Goal: Task Accomplishment & Management: Manage account settings

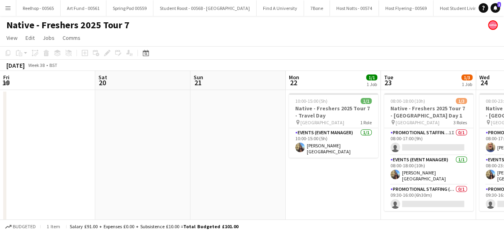
scroll to position [0, 271]
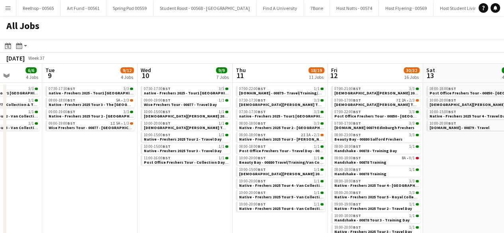
scroll to position [0, 243]
click at [284, 137] on span "Native - Freshers 2025 Tour 3 - Robert Gordon University" at bounding box center [294, 139] width 110 height 5
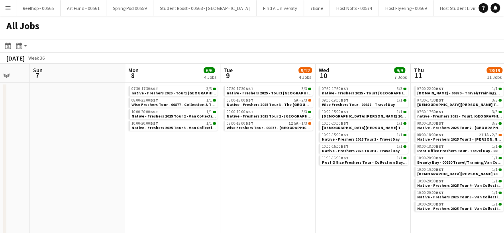
scroll to position [0, 215]
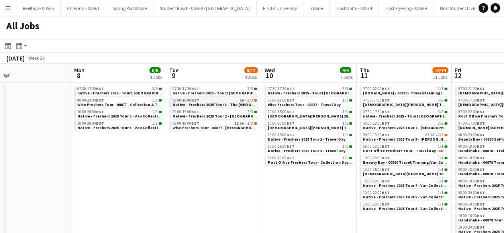
click at [223, 104] on span "Native - Freshers 2025 Tour 3 - The University of West Scotland" at bounding box center [225, 104] width 106 height 5
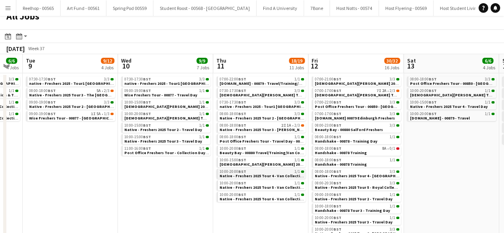
scroll to position [0, 0]
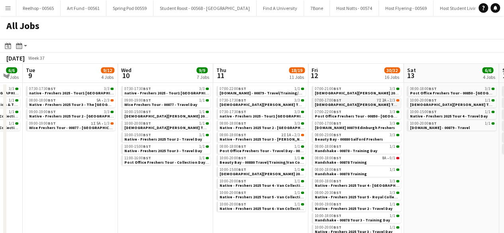
click at [364, 103] on span "Lady Garden Tour 1 - 00848 - Edinburgh University" at bounding box center [387, 104] width 145 height 5
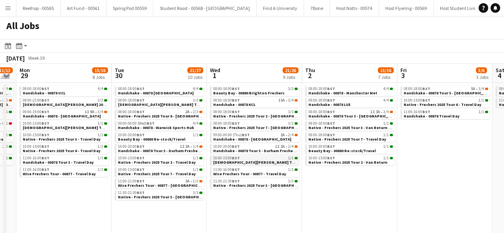
scroll to position [0, 162]
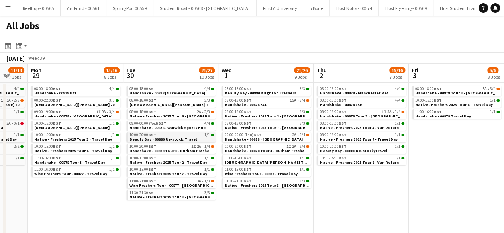
click at [167, 136] on div "10:00-20:00 BST 1/1" at bounding box center [171, 135] width 84 height 4
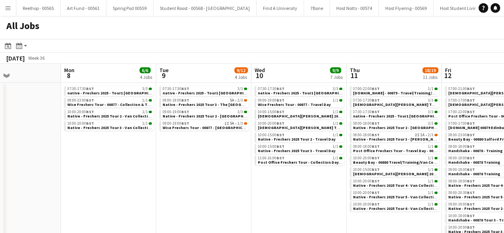
scroll to position [0, 224]
click at [209, 102] on span "Native - Freshers 2025 Tour 3 - The University of West Scotland" at bounding box center [216, 104] width 106 height 5
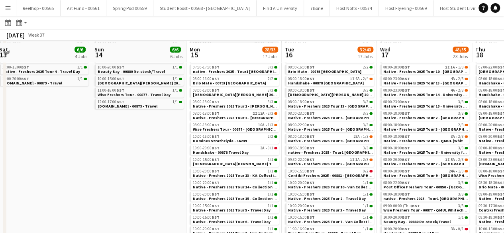
scroll to position [48, 0]
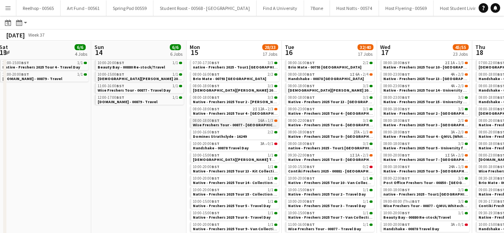
click at [232, 123] on span "Wise Freshers Tour - 00877 - Coventry University" at bounding box center [239, 124] width 93 height 5
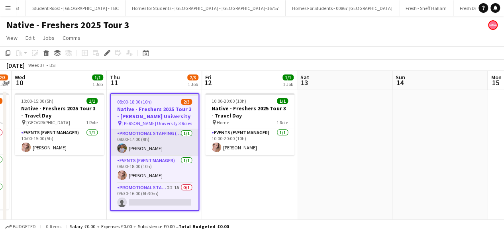
scroll to position [0, 11476]
click at [137, 144] on app-card-role "Promotional Staffing (Brand Ambassadors) 1/1 08:00-17:00 (9h) Donna Deans" at bounding box center [155, 142] width 88 height 27
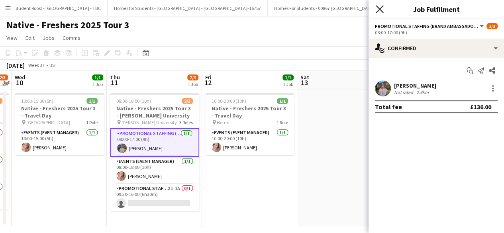
click at [380, 7] on icon "Close pop-in" at bounding box center [380, 9] width 8 height 8
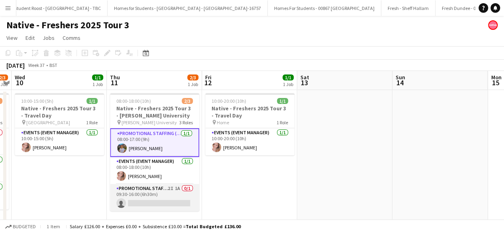
click at [165, 196] on app-card-role "Promotional Staffing (Brand Ambassadors) 2I 1A 0/1 09:30-16:00 (6h30m) single-n…" at bounding box center [154, 197] width 89 height 27
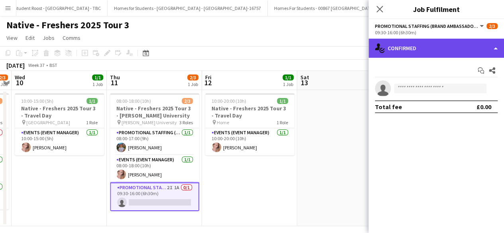
click at [435, 44] on div "single-neutral-actions-check-2 Confirmed" at bounding box center [435, 48] width 135 height 19
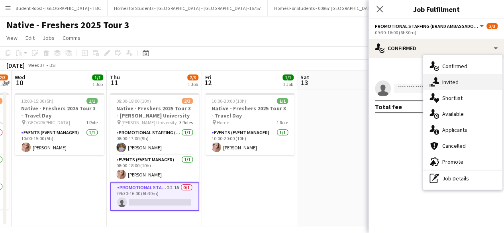
click at [453, 86] on div "single-neutral-actions-share-1 Invited" at bounding box center [462, 82] width 79 height 16
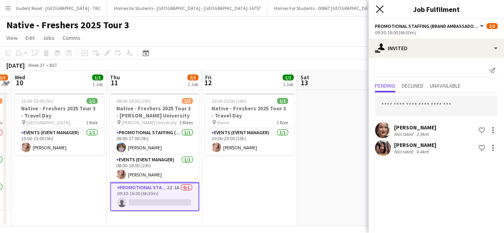
click at [382, 10] on icon "Close pop-in" at bounding box center [380, 9] width 8 height 8
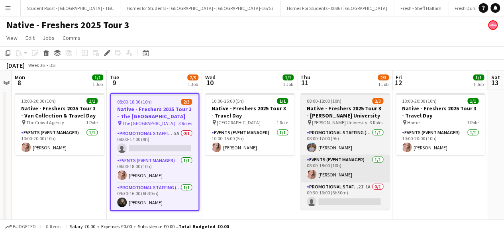
scroll to position [0, 11476]
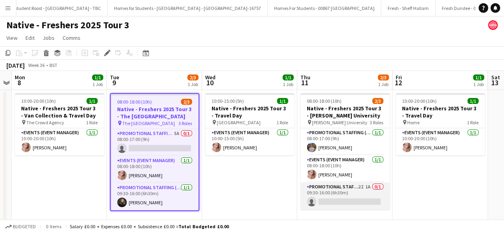
click at [342, 194] on app-card-role "Promotional Staffing (Brand Ambassadors) 2I 1A 0/1 09:30-16:00 (6h30m) single-n…" at bounding box center [344, 195] width 89 height 27
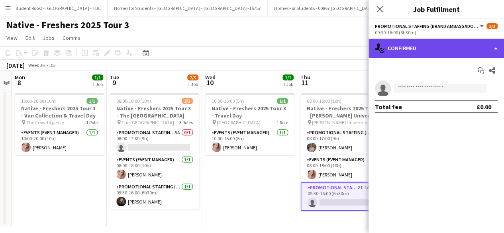
click at [435, 49] on div "single-neutral-actions-check-2 Confirmed" at bounding box center [435, 48] width 135 height 19
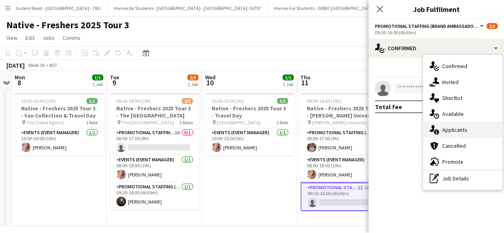
click at [448, 125] on div "single-neutral-actions-information Applicants" at bounding box center [462, 130] width 79 height 16
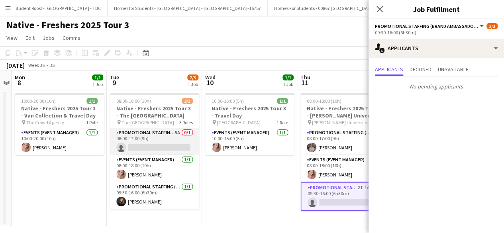
click at [146, 143] on app-card-role "Promotional Staffing (Brand Ambassadors) 5A 0/1 08:00-17:00 (9h) single-neutral…" at bounding box center [154, 141] width 89 height 27
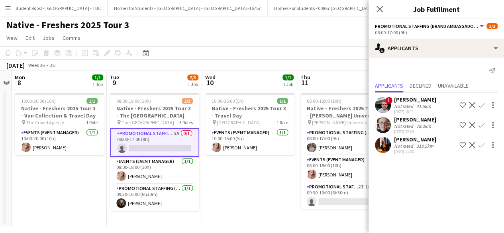
click at [260, 168] on app-date-cell "10:00-15:00 (5h) 1/1 Native - Freshers 2025 Tour 3 - Travel Day pin Aberdeen 1 …" at bounding box center [249, 158] width 95 height 136
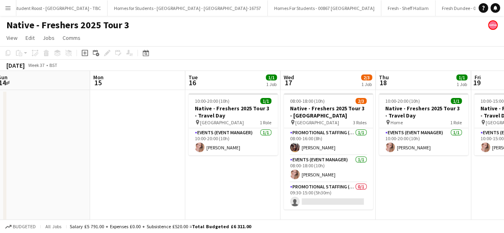
scroll to position [0, 343]
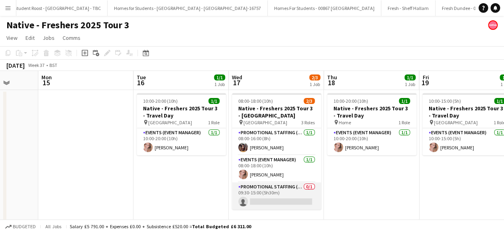
click at [272, 201] on app-card-role "Promotional Staffing (Brand Ambassadors) 0/1 09:30-15:00 (5h30m) single-neutral…" at bounding box center [276, 195] width 89 height 27
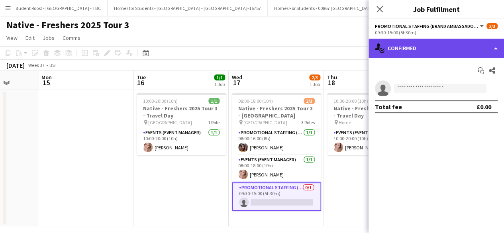
click at [447, 46] on div "single-neutral-actions-check-2 Confirmed" at bounding box center [435, 48] width 135 height 19
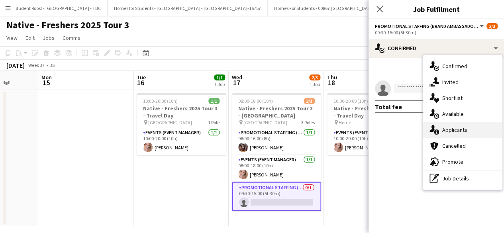
click at [464, 131] on div "single-neutral-actions-information Applicants" at bounding box center [462, 130] width 79 height 16
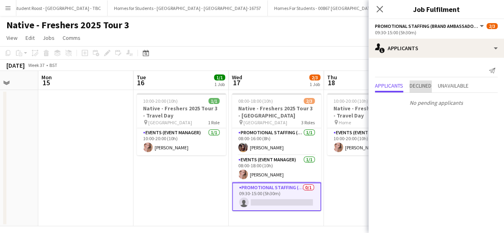
click at [419, 85] on span "Declined" at bounding box center [420, 86] width 22 height 6
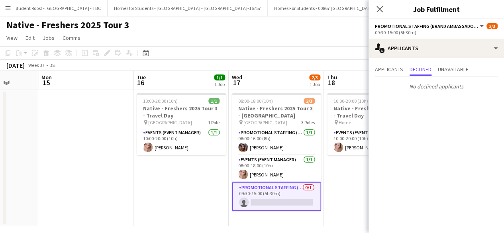
click at [380, 15] on div "Close pop-in" at bounding box center [379, 9] width 22 height 18
click at [379, 9] on icon at bounding box center [380, 9] width 8 height 8
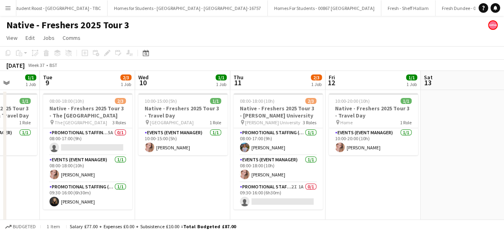
scroll to position [0, 214]
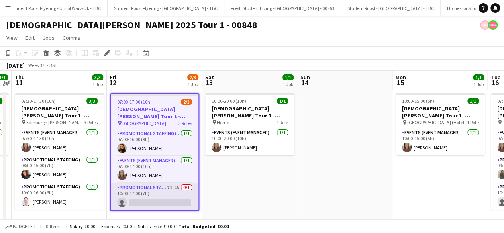
scroll to position [0, 11148]
click at [144, 198] on app-card-role "Promotional Staffing (Brand Ambassadors) 7I 2A 0/1 10:00-17:00 (7h) single-neut…" at bounding box center [155, 196] width 88 height 27
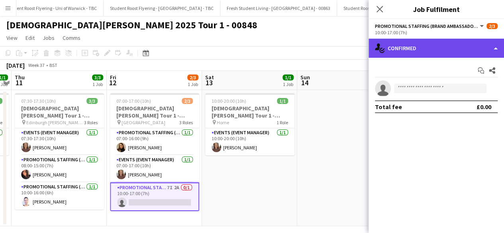
click at [424, 52] on div "single-neutral-actions-check-2 Confirmed" at bounding box center [435, 48] width 135 height 19
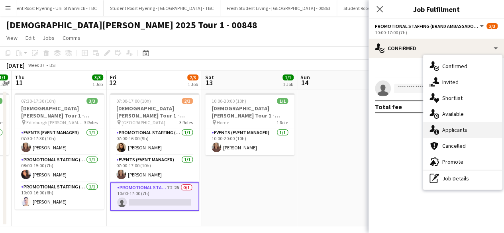
click at [449, 127] on div "single-neutral-actions-information Applicants" at bounding box center [462, 130] width 79 height 16
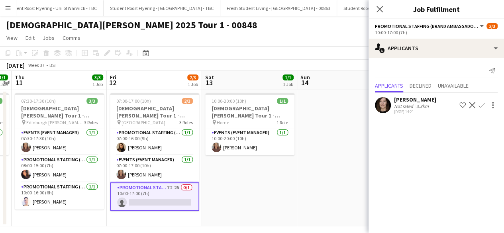
click at [384, 105] on app-user-avatar at bounding box center [383, 105] width 16 height 16
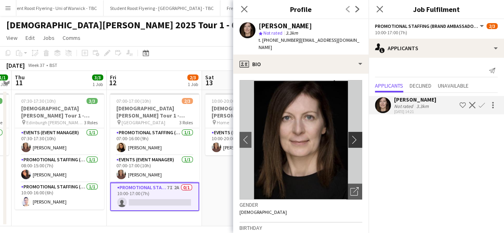
click at [350, 135] on app-icon "chevron-right" at bounding box center [356, 139] width 12 height 8
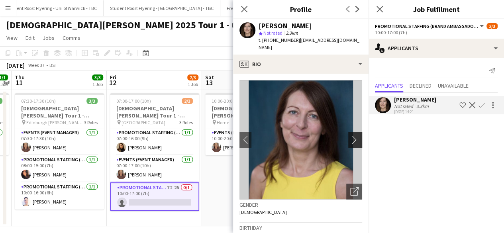
click at [350, 135] on app-icon "chevron-right" at bounding box center [356, 139] width 12 height 8
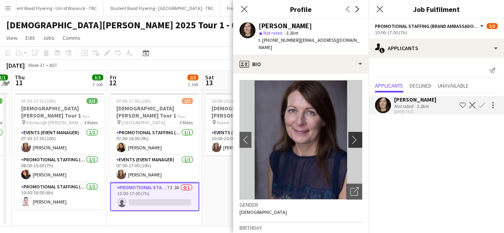
click at [350, 135] on app-icon "chevron-right" at bounding box center [356, 139] width 12 height 8
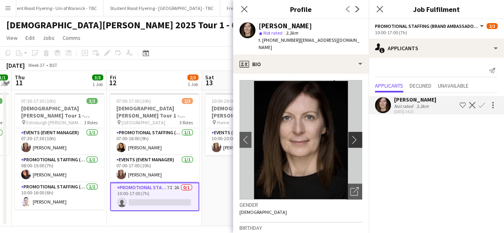
click at [350, 135] on app-icon "chevron-right" at bounding box center [356, 139] width 12 height 8
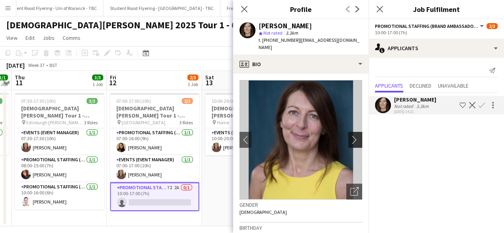
click at [350, 135] on app-icon "chevron-right" at bounding box center [356, 139] width 12 height 8
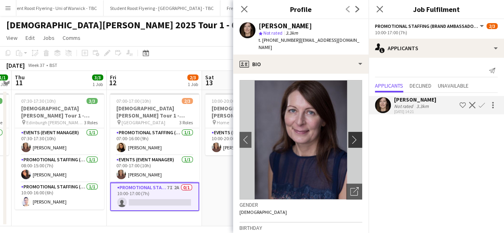
click at [350, 135] on app-icon "chevron-right" at bounding box center [356, 139] width 12 height 8
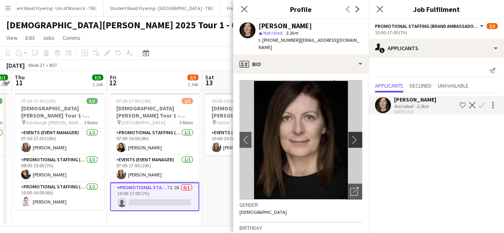
click at [350, 135] on app-icon "chevron-right" at bounding box center [356, 139] width 12 height 8
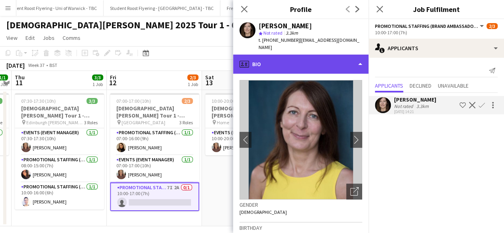
click at [323, 57] on div "profile Bio" at bounding box center [300, 64] width 135 height 19
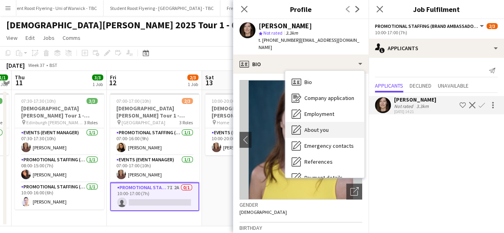
click at [324, 126] on span "About you" at bounding box center [316, 129] width 24 height 7
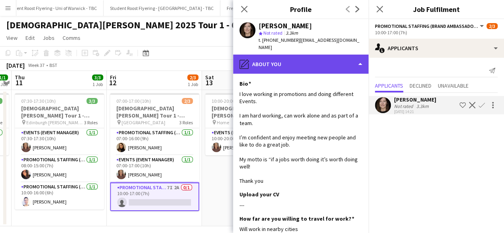
click at [322, 60] on div "pencil4 About you" at bounding box center [300, 64] width 135 height 19
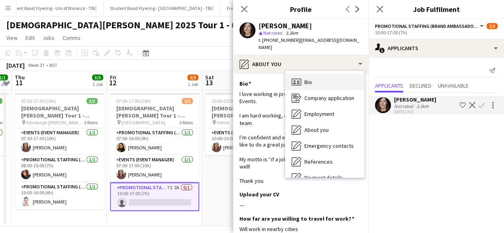
click at [328, 78] on div "Bio Bio" at bounding box center [324, 82] width 79 height 16
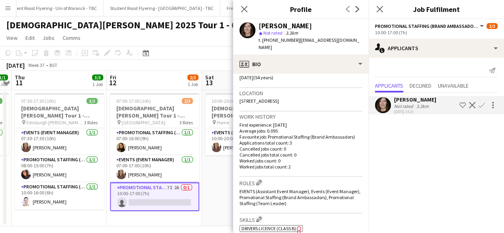
scroll to position [159, 0]
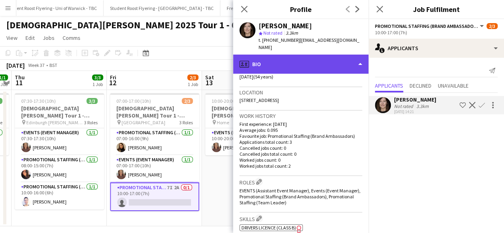
click at [339, 57] on div "profile Bio" at bounding box center [300, 64] width 135 height 19
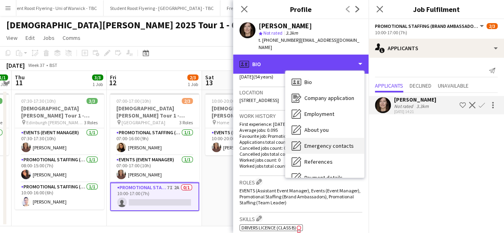
scroll to position [75, 0]
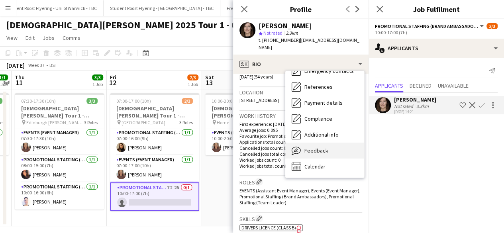
click at [322, 143] on div "Feedback Feedback" at bounding box center [324, 151] width 79 height 16
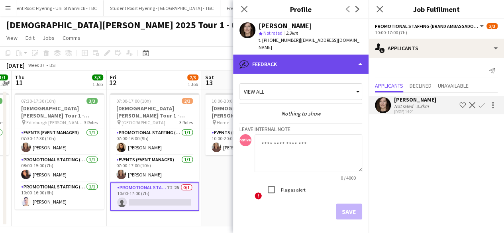
click at [327, 55] on div "bubble-pencil Feedback" at bounding box center [300, 64] width 135 height 19
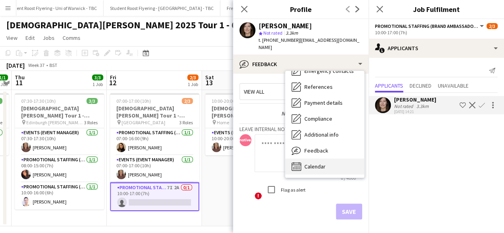
click at [326, 159] on div "Calendar Calendar" at bounding box center [324, 167] width 79 height 16
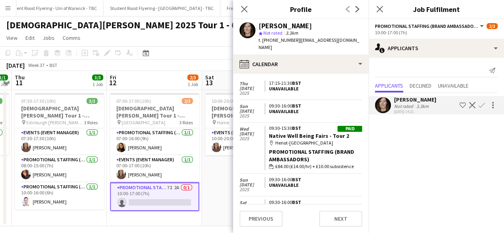
scroll to position [308, 0]
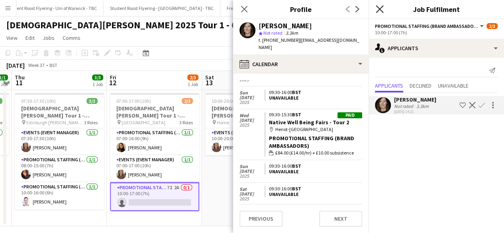
click at [379, 11] on icon "Close pop-in" at bounding box center [380, 9] width 8 height 8
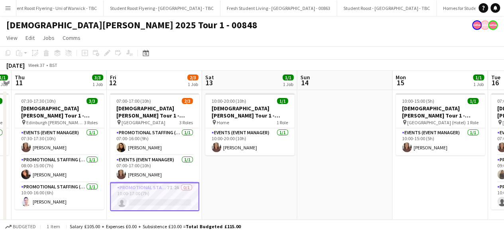
click at [165, 200] on app-card-role "Promotional Staffing (Brand Ambassadors) 7I 2A 0/1 10:00-17:00 (7h) single-neut…" at bounding box center [154, 196] width 89 height 29
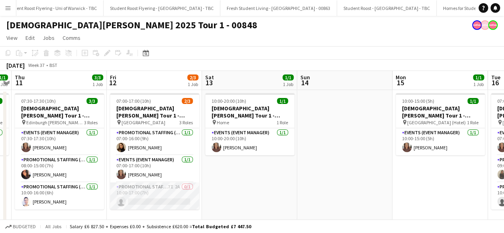
click at [166, 191] on app-card-role "Promotional Staffing (Brand Ambassadors) 7I 2A 0/1 10:00-17:00 (7h) single-neut…" at bounding box center [154, 195] width 89 height 27
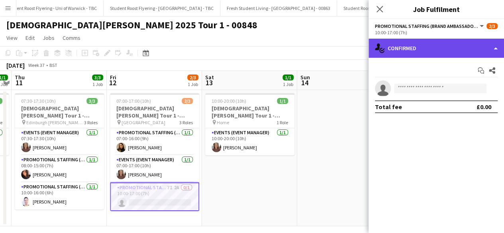
click at [455, 43] on div "single-neutral-actions-check-2 Confirmed" at bounding box center [435, 48] width 135 height 19
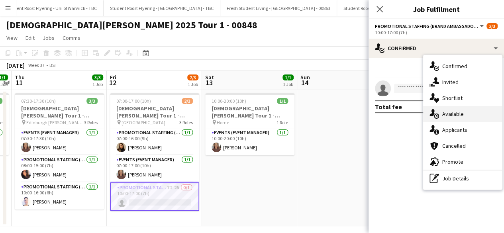
click at [461, 113] on div "single-neutral-actions-upload Available" at bounding box center [462, 114] width 79 height 16
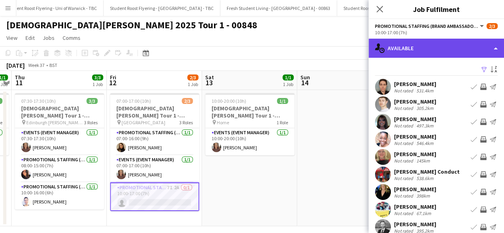
click at [439, 49] on div "single-neutral-actions-upload Available" at bounding box center [435, 48] width 135 height 19
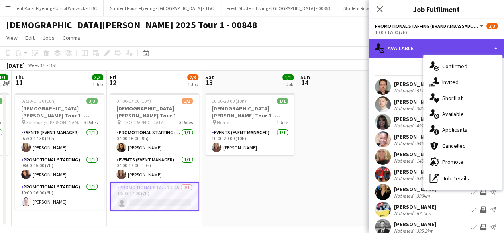
click at [415, 53] on div "single-neutral-actions-upload Available" at bounding box center [435, 48] width 135 height 19
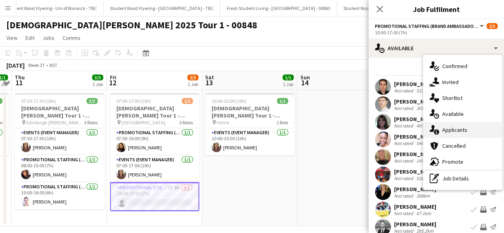
click at [457, 133] on div "single-neutral-actions-information Applicants" at bounding box center [462, 130] width 79 height 16
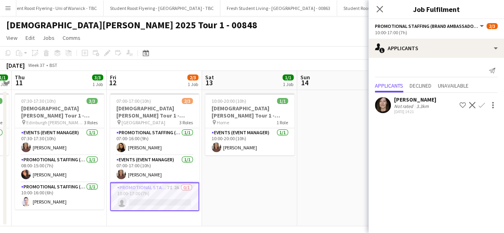
click at [435, 107] on div "Not rated 3.3km" at bounding box center [415, 106] width 42 height 6
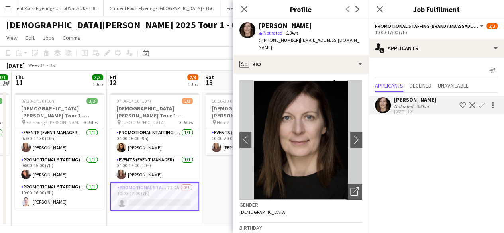
click at [322, 46] on div "Pamela Gladstone star Not rated 3.3km t. +447593523837 | pamigee@msn.com" at bounding box center [300, 36] width 135 height 35
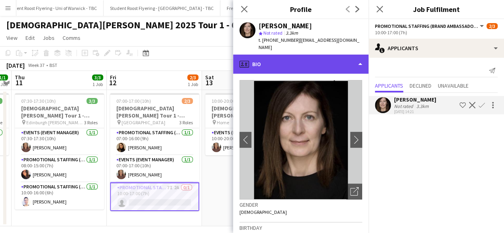
click at [322, 55] on div "profile Bio" at bounding box center [300, 64] width 135 height 19
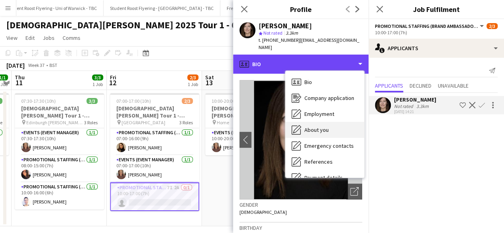
scroll to position [75, 0]
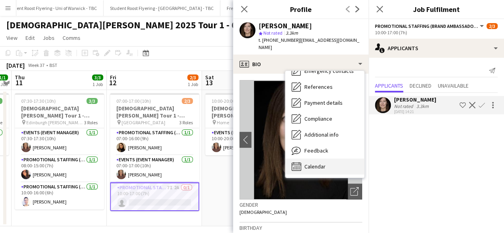
click at [324, 163] on span "Calendar" at bounding box center [314, 166] width 21 height 7
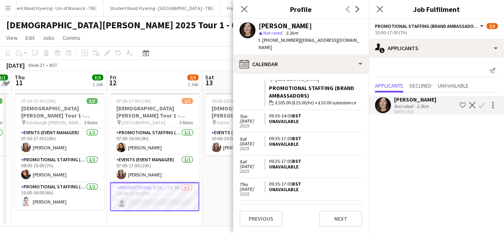
scroll to position [0, 0]
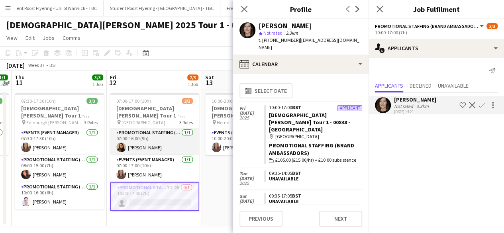
click at [144, 141] on app-card-role "Promotional Staffing (Brand Ambassadors) 1/1 07:00-16:00 (9h) Lara Fabiani" at bounding box center [154, 141] width 89 height 27
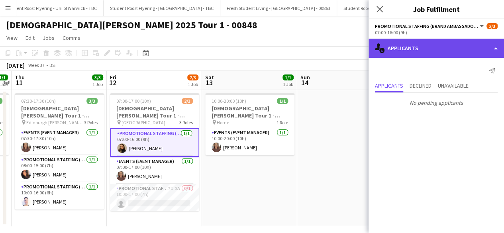
click at [433, 50] on div "single-neutral-actions-information Applicants" at bounding box center [435, 48] width 135 height 19
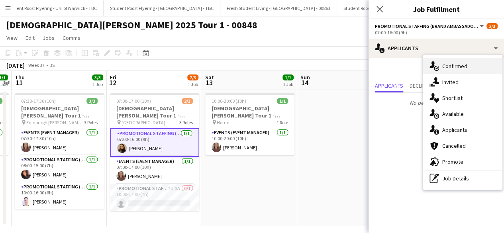
click at [453, 65] on div "single-neutral-actions-check-2 Confirmed" at bounding box center [462, 66] width 79 height 16
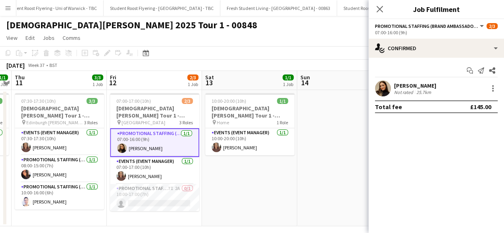
click at [382, 87] on app-user-avatar at bounding box center [383, 88] width 16 height 16
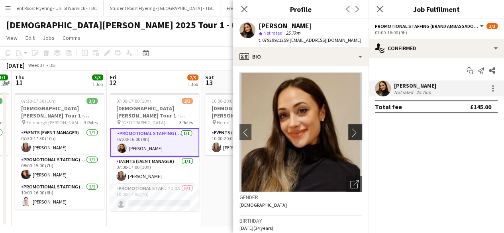
click at [352, 131] on app-icon "chevron-right" at bounding box center [356, 132] width 12 height 8
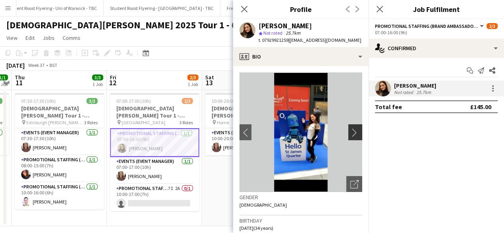
click at [352, 131] on app-icon "chevron-right" at bounding box center [356, 132] width 12 height 8
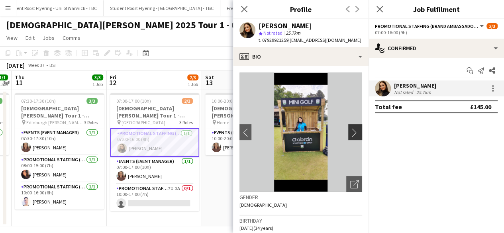
click at [350, 131] on app-icon "chevron-right" at bounding box center [356, 132] width 12 height 8
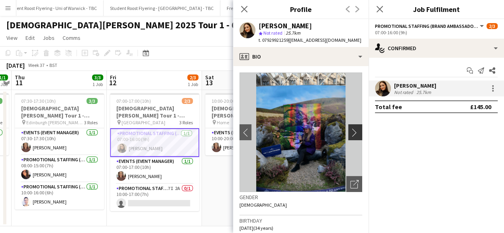
click at [350, 131] on app-icon "chevron-right" at bounding box center [356, 132] width 12 height 8
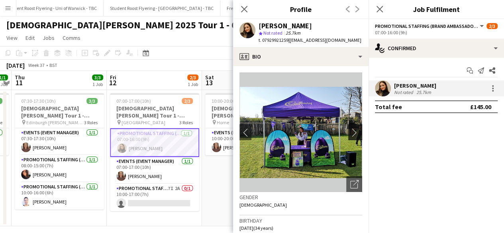
click at [350, 131] on app-icon "chevron-right" at bounding box center [356, 132] width 12 height 8
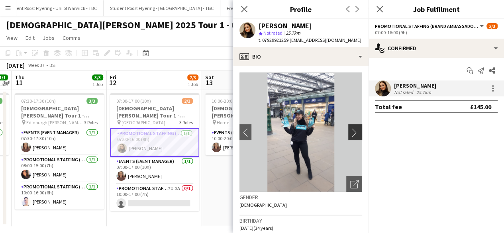
click at [350, 131] on app-icon "chevron-right" at bounding box center [356, 132] width 12 height 8
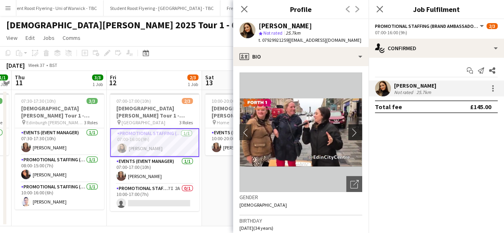
click at [350, 131] on app-icon "chevron-right" at bounding box center [356, 132] width 12 height 8
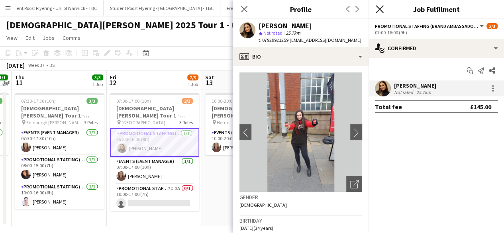
click at [378, 10] on icon at bounding box center [380, 9] width 8 height 8
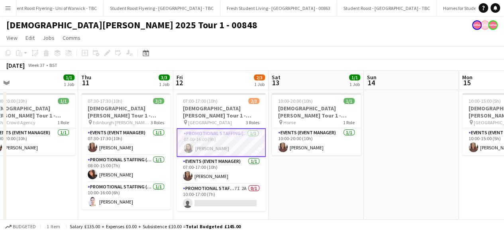
scroll to position [0, 207]
click at [135, 171] on app-card-role "Promotional Staffing (Brand Ambassadors) 1/1 08:00-15:00 (7h) Carri Freedman" at bounding box center [126, 168] width 89 height 27
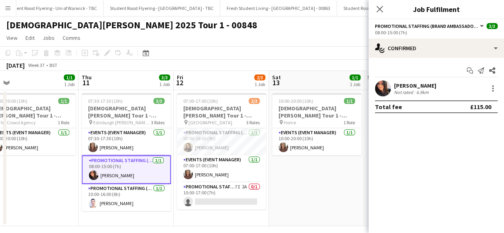
click at [393, 84] on div "Carri Freedman Not rated 6.9km" at bounding box center [435, 88] width 135 height 16
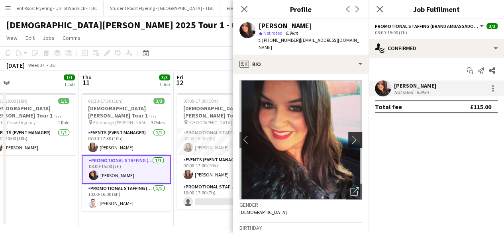
click at [350, 135] on app-icon "chevron-right" at bounding box center [356, 139] width 12 height 8
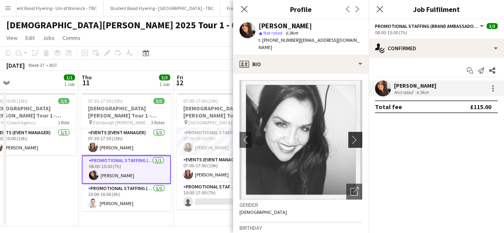
click at [350, 135] on app-icon "chevron-right" at bounding box center [356, 139] width 12 height 8
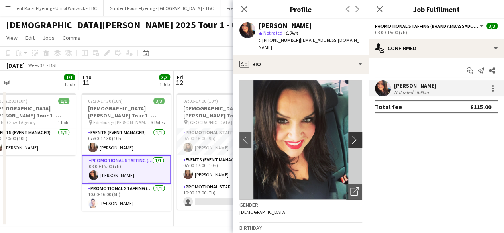
click at [350, 135] on app-icon "chevron-right" at bounding box center [356, 139] width 12 height 8
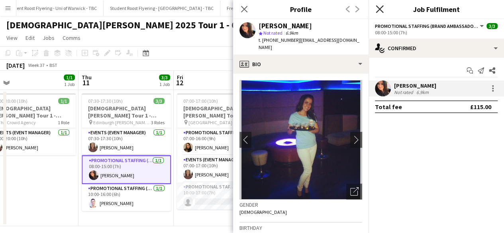
click at [376, 10] on icon "Close pop-in" at bounding box center [380, 9] width 8 height 8
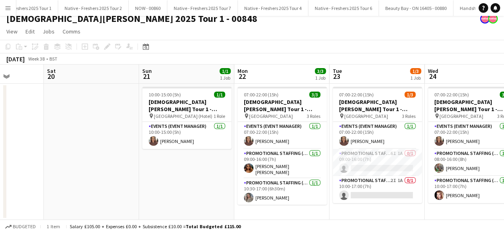
scroll to position [0, 12275]
click at [372, 168] on app-card-role "Promotional Staffing (Brand Ambassadors) 6I 1A 0/1 09:00-16:00 (7h) single-neut…" at bounding box center [377, 162] width 89 height 27
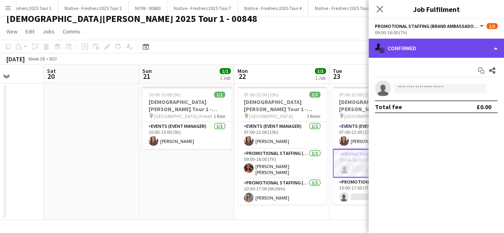
click at [465, 45] on div "single-neutral-actions-check-2 Confirmed" at bounding box center [435, 48] width 135 height 19
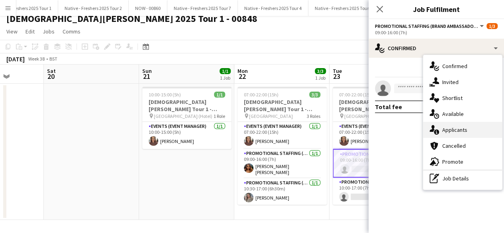
click at [464, 129] on div "single-neutral-actions-information Applicants" at bounding box center [462, 130] width 79 height 16
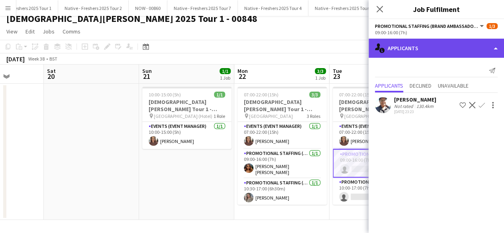
click at [453, 54] on div "single-neutral-actions-information Applicants" at bounding box center [435, 48] width 135 height 19
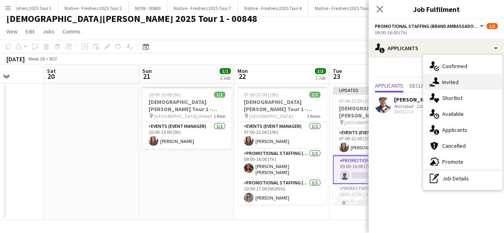
click at [476, 82] on div "single-neutral-actions-share-1 Invited" at bounding box center [462, 82] width 79 height 16
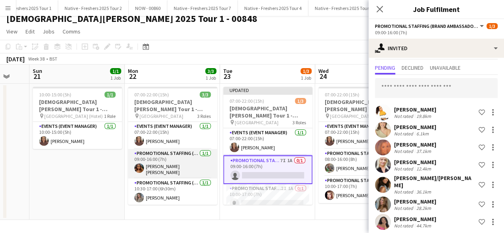
scroll to position [0, 352]
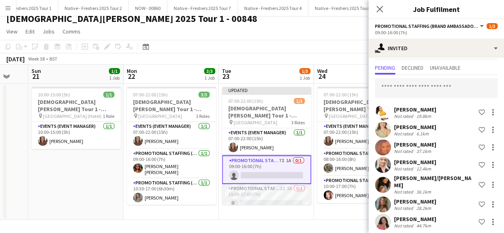
click at [274, 193] on app-card-role "Promotional Staffing (Brand Ambassadors) 2I 1A 0/1 10:00-17:00 (7h) single-neut…" at bounding box center [266, 197] width 89 height 27
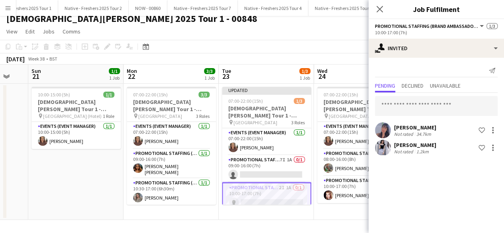
scroll to position [0, 0]
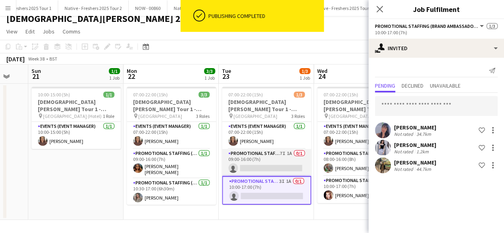
click at [278, 157] on app-card-role "Promotional Staffing (Brand Ambassadors) 7I 1A 0/1 09:00-16:00 (7h) single-neut…" at bounding box center [266, 162] width 89 height 27
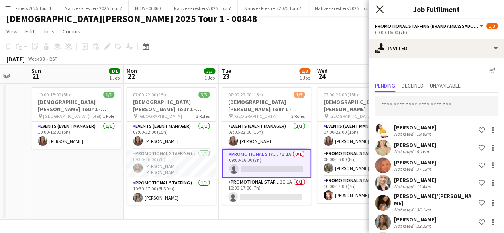
click at [381, 10] on icon "Close pop-in" at bounding box center [380, 9] width 8 height 8
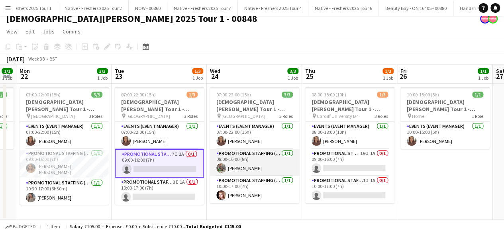
scroll to position [0, 270]
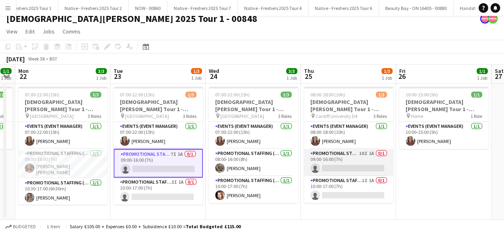
click at [350, 162] on app-card-role "Promotional Staffing (Brand Ambassadors) 10I 1A 0/1 09:00-16:00 (7h) single-neu…" at bounding box center [348, 162] width 89 height 27
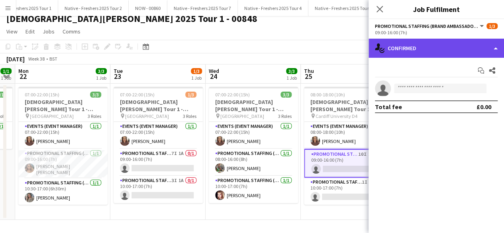
click at [442, 51] on div "single-neutral-actions-check-2 Confirmed" at bounding box center [435, 48] width 135 height 19
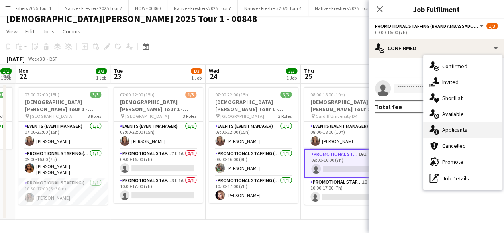
click at [455, 125] on div "single-neutral-actions-information Applicants" at bounding box center [462, 130] width 79 height 16
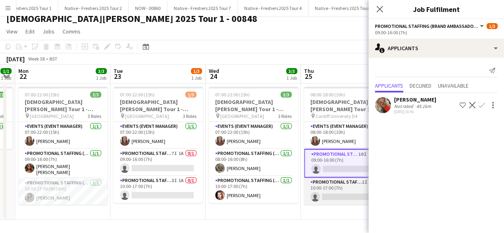
click at [337, 189] on app-card-role "Promotional Staffing (Brand Ambassadors) 1I 1A 0/1 10:00-17:00 (7h) single-neut…" at bounding box center [348, 191] width 89 height 27
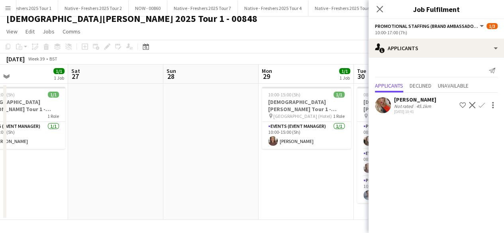
scroll to position [0, 183]
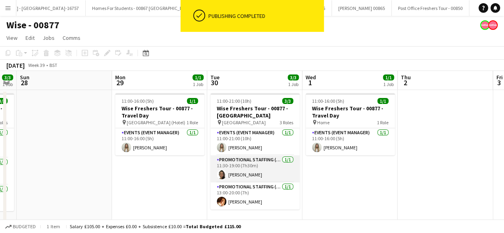
scroll to position [7, 0]
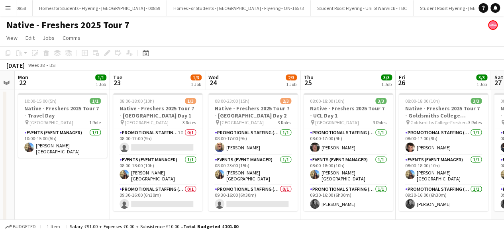
scroll to position [0, 10834]
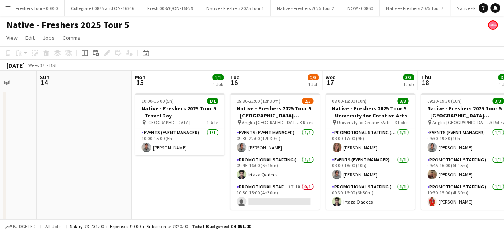
scroll to position [0, 345]
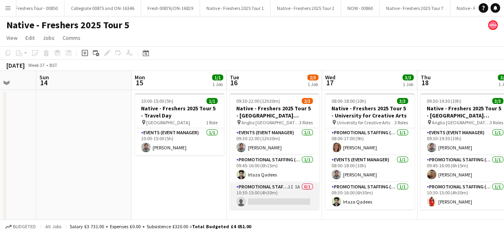
click at [282, 196] on app-card-role "Promotional Staffing (Brand Ambassadors) 1I 1A 0/1 10:30-15:00 (4h30m) single-n…" at bounding box center [274, 195] width 89 height 27
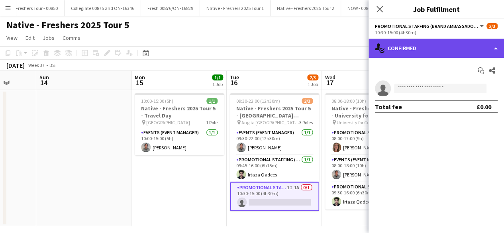
click at [435, 46] on div "single-neutral-actions-check-2 Confirmed" at bounding box center [435, 48] width 135 height 19
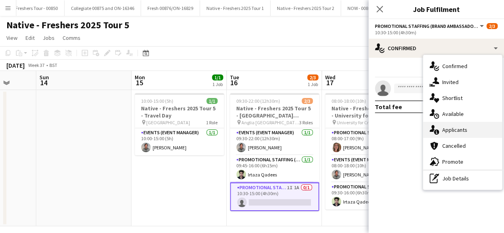
click at [456, 127] on div "single-neutral-actions-information Applicants" at bounding box center [462, 130] width 79 height 16
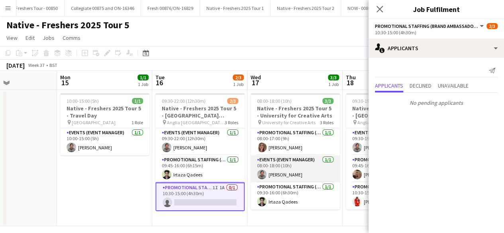
scroll to position [0, 229]
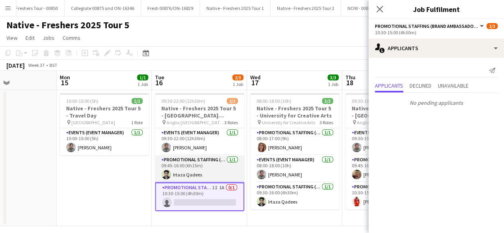
click at [198, 167] on app-card-role "Promotional Staffing (Brand Ambassadors) [DATE] 09:45-16:00 (6h15m) [PERSON_NAM…" at bounding box center [199, 168] width 89 height 27
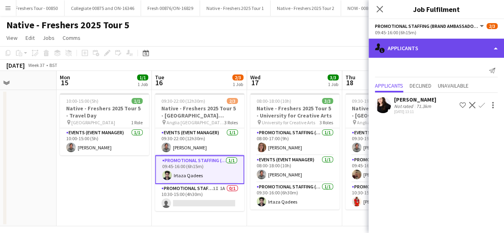
click at [421, 48] on div "single-neutral-actions-information Applicants" at bounding box center [435, 48] width 135 height 19
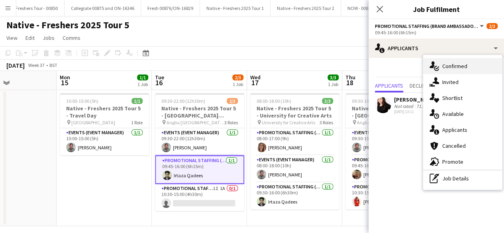
click at [464, 66] on div "single-neutral-actions-check-2 Confirmed" at bounding box center [462, 66] width 79 height 16
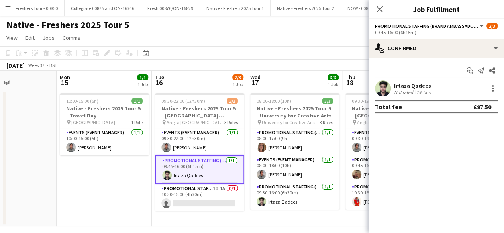
click at [386, 84] on app-user-avatar at bounding box center [383, 88] width 16 height 16
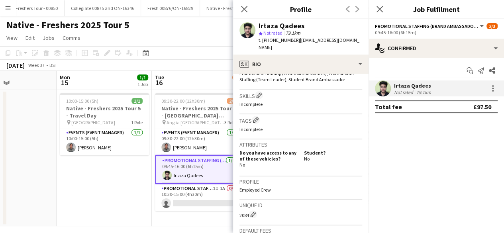
scroll to position [300, 0]
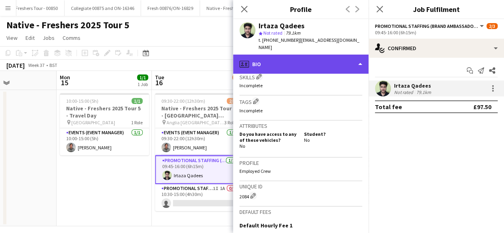
click at [313, 55] on div "profile Bio" at bounding box center [300, 64] width 135 height 19
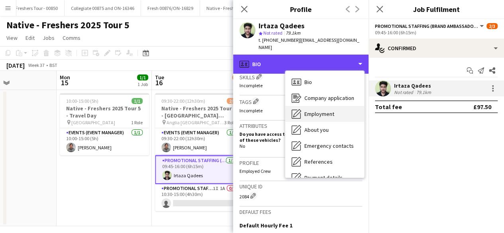
scroll to position [75, 0]
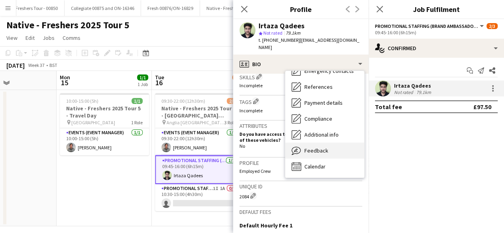
click at [319, 147] on div "Feedback Feedback" at bounding box center [324, 151] width 79 height 16
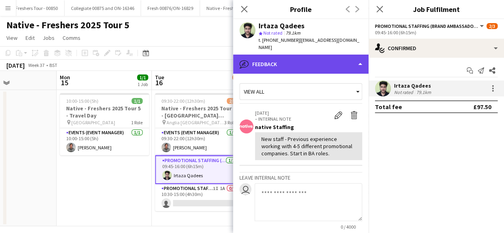
click at [325, 55] on div "bubble-pencil Feedback" at bounding box center [300, 64] width 135 height 19
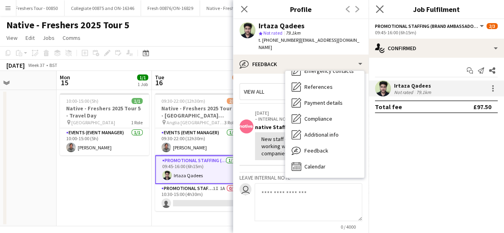
click at [383, 9] on app-icon "Close pop-in" at bounding box center [380, 10] width 12 height 12
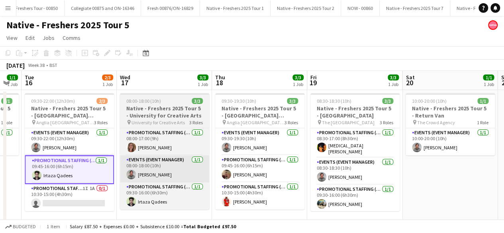
scroll to position [0, 367]
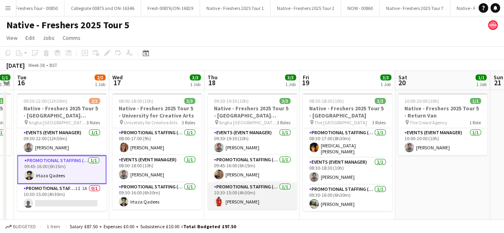
click at [271, 204] on app-card-role "Promotional Staffing (Brand Ambassadors) [DATE] 10:30-15:00 (4h30m) [PERSON_NAM…" at bounding box center [251, 195] width 89 height 27
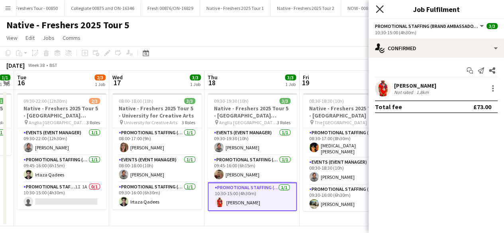
click at [378, 9] on icon "Close pop-in" at bounding box center [380, 9] width 8 height 8
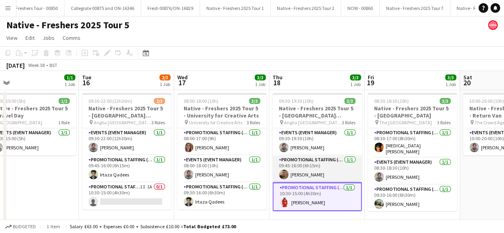
scroll to position [0, 301]
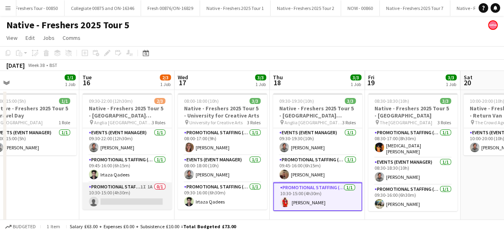
click at [127, 194] on app-card-role "Promotional Staffing (Brand Ambassadors) 1I 1A 0/1 10:30-15:00 (4h30m) single-n…" at bounding box center [126, 195] width 89 height 27
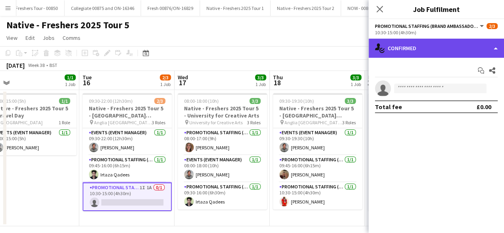
click at [417, 55] on div "single-neutral-actions-check-2 Confirmed" at bounding box center [435, 48] width 135 height 19
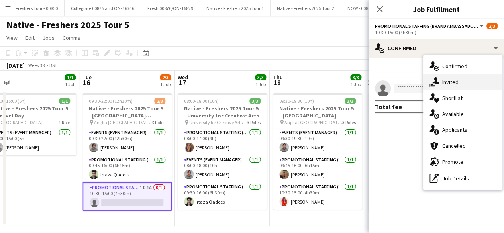
click at [456, 83] on div "single-neutral-actions-share-1 Invited" at bounding box center [462, 82] width 79 height 16
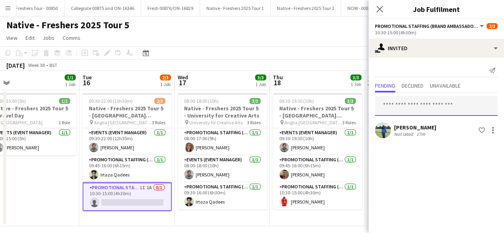
click at [405, 106] on input "text" at bounding box center [436, 106] width 123 height 20
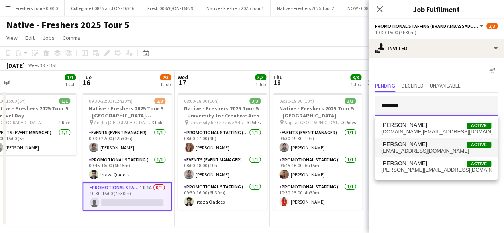
type input "*******"
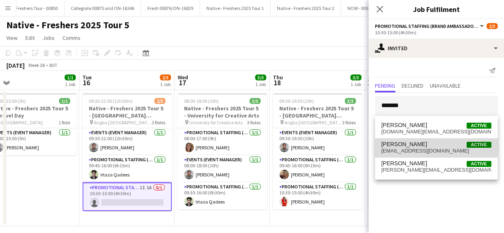
click at [415, 145] on span "[PERSON_NAME]" at bounding box center [404, 144] width 46 height 7
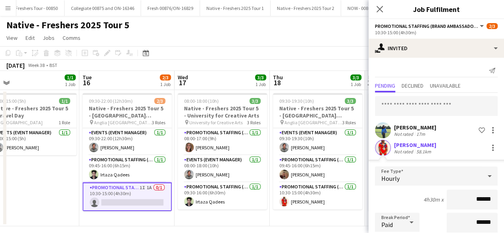
scroll to position [111, 0]
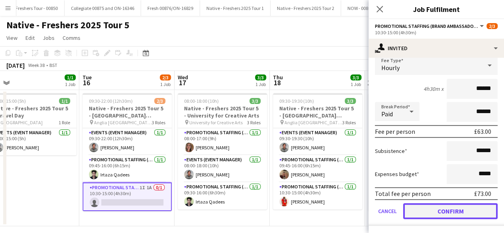
click at [437, 210] on button "Confirm" at bounding box center [450, 211] width 94 height 16
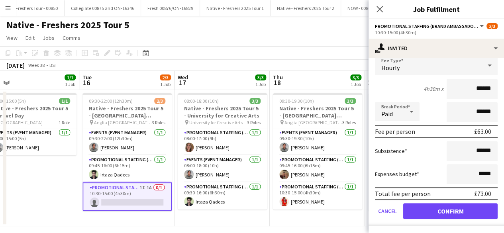
scroll to position [0, 0]
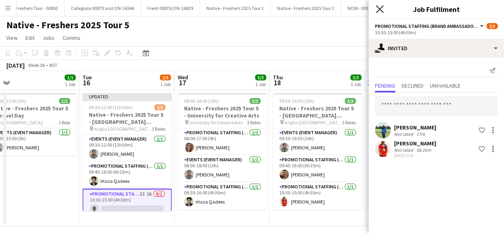
click at [381, 10] on icon "Close pop-in" at bounding box center [380, 9] width 8 height 8
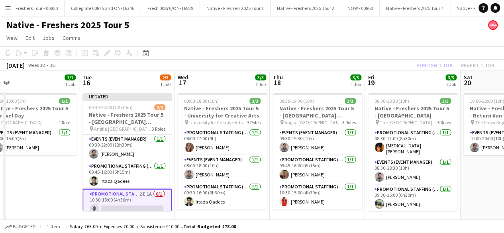
click at [470, 176] on app-date-cell "10:00-20:00 (10h) 1/1 Native - Freshers 2025 Tour 5 - Return Van pin The Crowd …" at bounding box center [507, 158] width 95 height 136
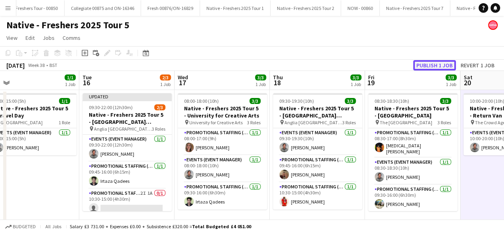
click at [428, 67] on button "Publish 1 job" at bounding box center [434, 65] width 43 height 10
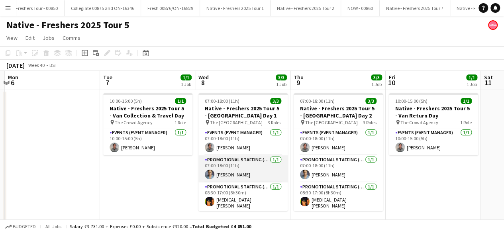
scroll to position [6, 0]
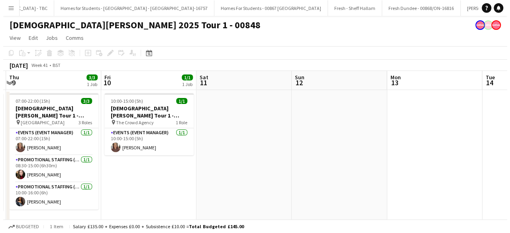
scroll to position [0, 11534]
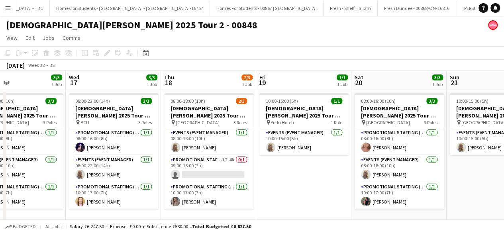
scroll to position [0, 164]
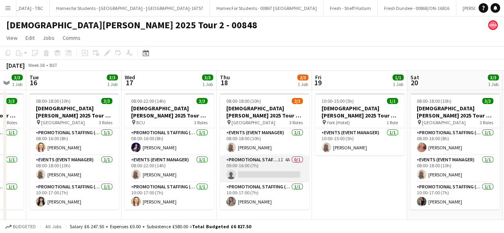
click at [272, 168] on app-card-role "Promotional Staffing (Brand Ambassadors) 1I 4A 0/1 09:00-16:00 (7h) single-neut…" at bounding box center [264, 168] width 89 height 27
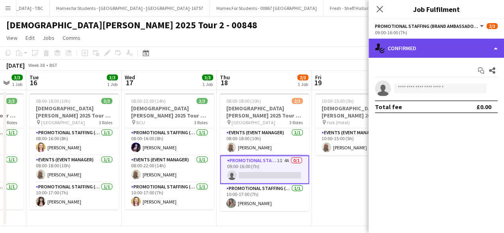
click at [444, 44] on div "single-neutral-actions-check-2 Confirmed" at bounding box center [435, 48] width 135 height 19
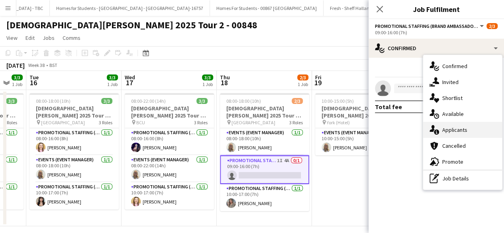
click at [476, 128] on div "single-neutral-actions-information Applicants" at bounding box center [462, 130] width 79 height 16
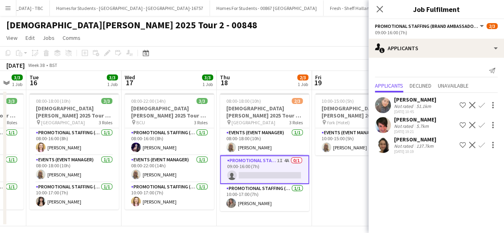
click at [383, 104] on app-user-avatar at bounding box center [383, 105] width 16 height 16
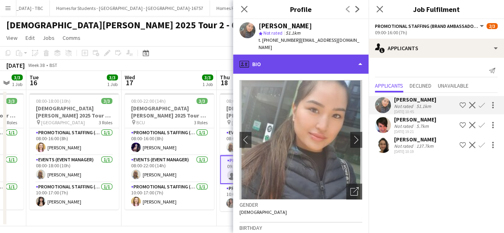
click at [325, 59] on div "profile Bio" at bounding box center [300, 64] width 135 height 19
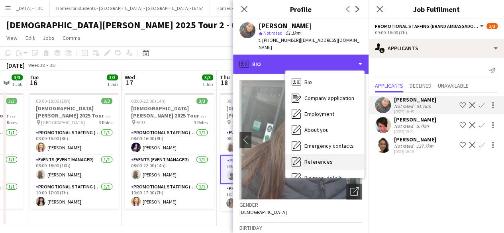
scroll to position [75, 0]
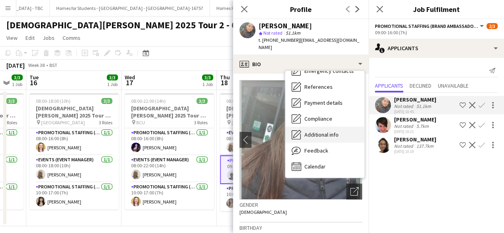
click at [332, 131] on span "Additional info" at bounding box center [321, 134] width 34 height 7
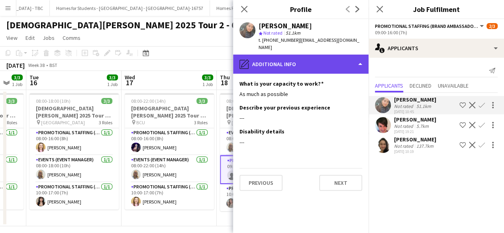
click at [323, 55] on div "pencil4 Additional info" at bounding box center [300, 64] width 135 height 19
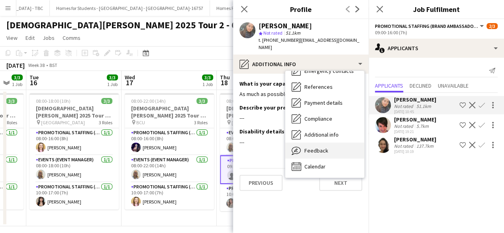
click at [335, 149] on div "Feedback Feedback" at bounding box center [324, 151] width 79 height 16
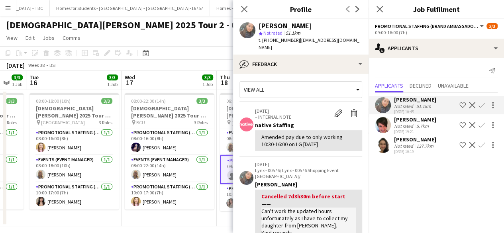
scroll to position [0, 0]
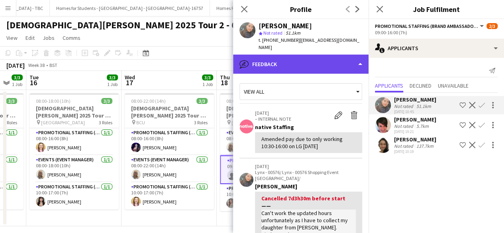
click at [337, 60] on div "bubble-pencil Feedback" at bounding box center [300, 64] width 135 height 19
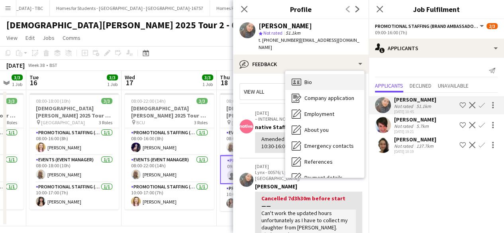
click at [328, 76] on div "Bio Bio" at bounding box center [324, 82] width 79 height 16
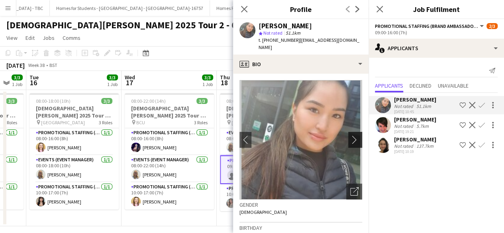
click at [348, 139] on button "chevron-right" at bounding box center [356, 140] width 16 height 16
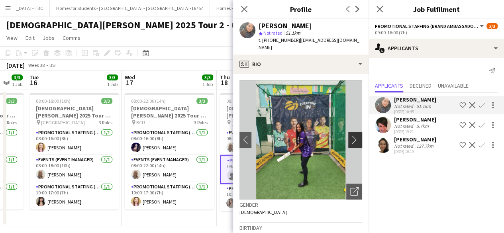
click at [350, 135] on app-icon "chevron-right" at bounding box center [356, 139] width 12 height 8
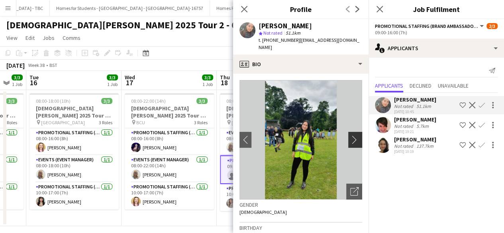
click at [350, 135] on app-icon "chevron-right" at bounding box center [356, 139] width 12 height 8
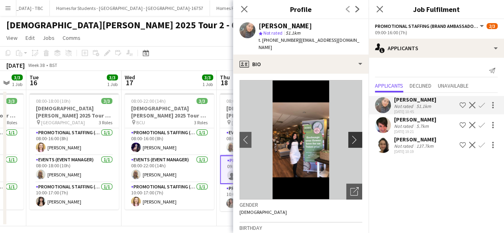
click at [350, 135] on app-icon "chevron-right" at bounding box center [356, 139] width 12 height 8
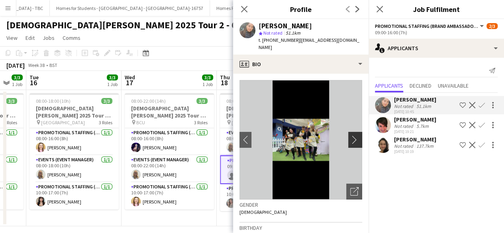
click at [350, 135] on app-icon "chevron-right" at bounding box center [356, 139] width 12 height 8
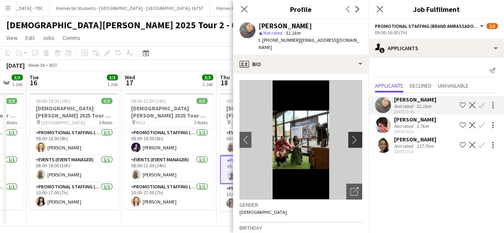
click at [350, 135] on app-icon "chevron-right" at bounding box center [356, 139] width 12 height 8
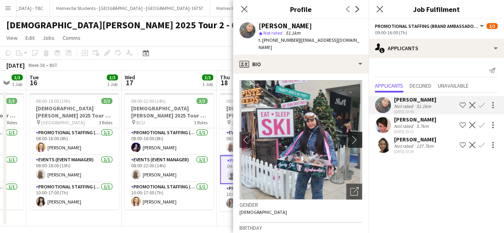
click at [350, 135] on app-icon "chevron-right" at bounding box center [356, 139] width 12 height 8
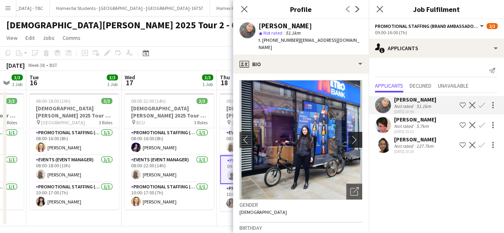
click at [350, 135] on app-icon "chevron-right" at bounding box center [356, 139] width 12 height 8
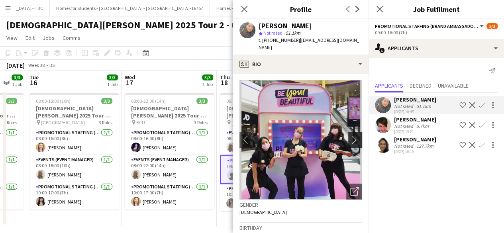
click at [350, 135] on app-icon "chevron-right" at bounding box center [356, 139] width 12 height 8
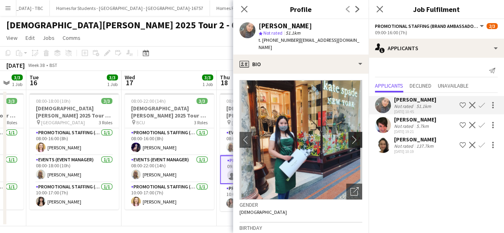
click at [350, 135] on app-icon "chevron-right" at bounding box center [356, 139] width 12 height 8
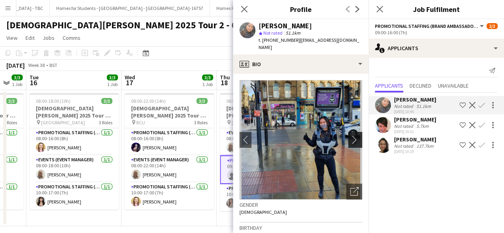
click at [350, 135] on app-icon "chevron-right" at bounding box center [356, 139] width 12 height 8
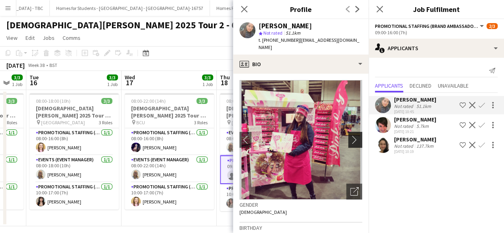
click at [350, 135] on app-icon "chevron-right" at bounding box center [356, 139] width 12 height 8
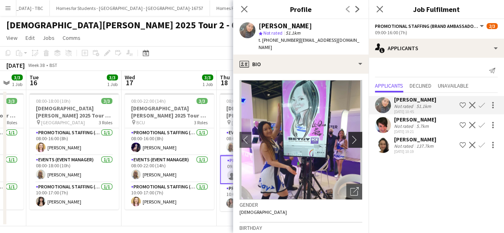
click at [350, 135] on app-icon "chevron-right" at bounding box center [356, 139] width 12 height 8
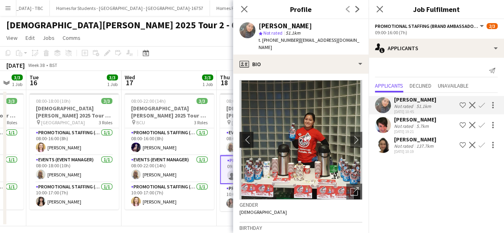
click at [245, 135] on app-icon "chevron-left" at bounding box center [245, 139] width 12 height 8
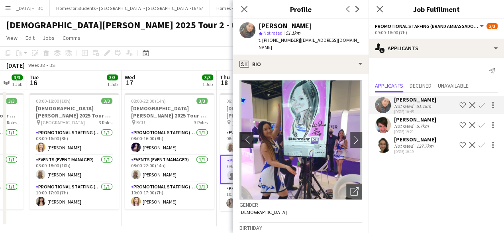
click at [245, 135] on app-icon "chevron-left" at bounding box center [245, 139] width 12 height 8
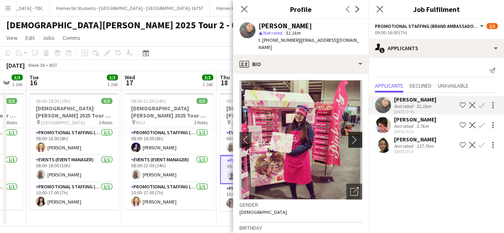
click at [351, 135] on app-icon "chevron-right" at bounding box center [356, 139] width 12 height 8
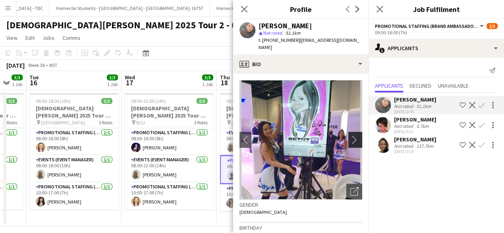
click at [351, 135] on app-icon "chevron-right" at bounding box center [356, 139] width 12 height 8
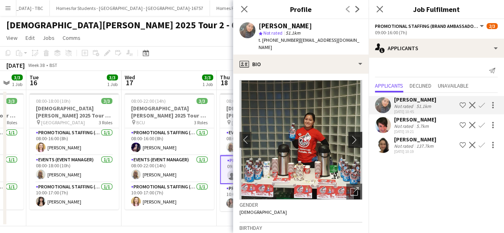
click at [351, 135] on app-icon "chevron-right" at bounding box center [356, 139] width 12 height 8
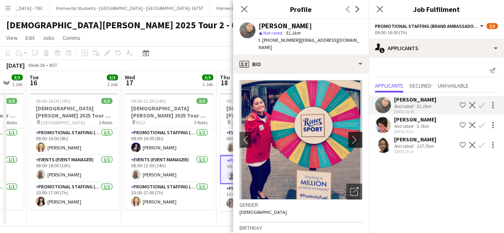
click at [351, 135] on app-icon "chevron-right" at bounding box center [356, 139] width 12 height 8
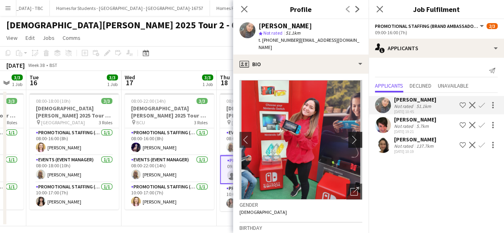
click at [351, 135] on app-icon "chevron-right" at bounding box center [356, 139] width 12 height 8
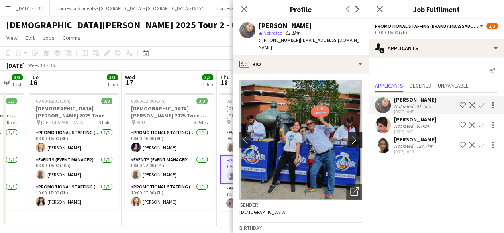
click at [351, 135] on app-icon "chevron-right" at bounding box center [356, 139] width 12 height 8
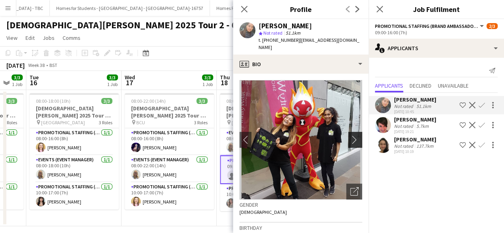
click at [351, 135] on app-icon "chevron-right" at bounding box center [356, 139] width 12 height 8
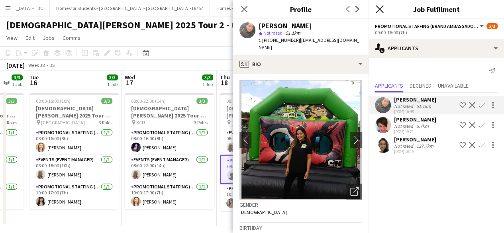
click at [383, 12] on icon at bounding box center [380, 9] width 8 height 8
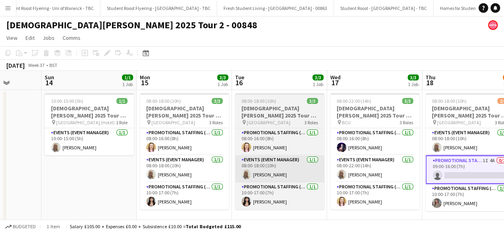
scroll to position [0, 244]
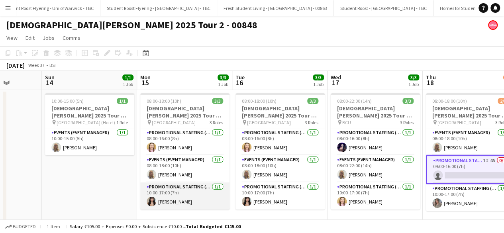
click at [176, 193] on app-card-role "Promotional Staffing (Brand Ambassadors) 1/1 10:00-17:00 (7h) Autumn Knox" at bounding box center [184, 195] width 89 height 27
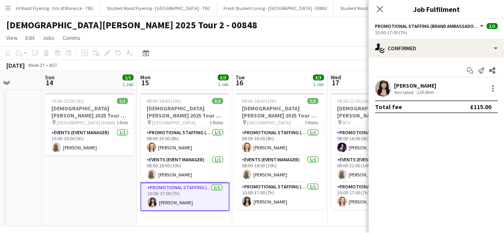
click at [384, 80] on div "Start chat Send notification Share Autumn Knox Not rated 129.9km Total fee £115…" at bounding box center [435, 89] width 135 height 62
click at [384, 88] on app-user-avatar at bounding box center [383, 88] width 16 height 16
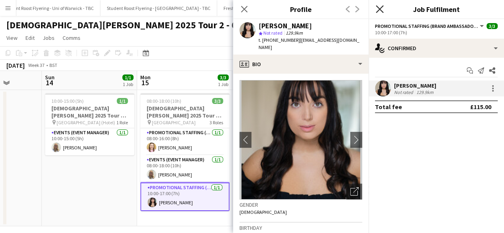
click at [380, 7] on icon "Close pop-in" at bounding box center [380, 9] width 8 height 8
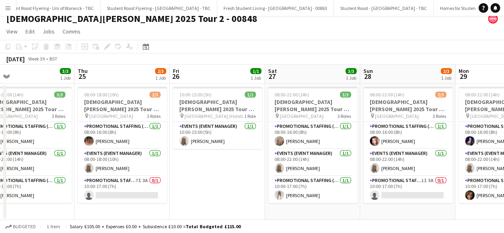
scroll to position [0, 240]
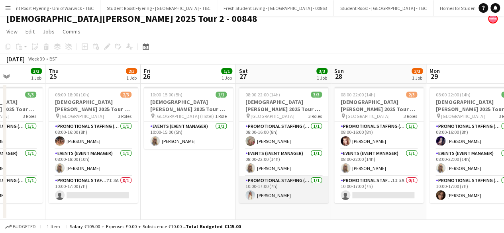
click at [263, 192] on app-card-role "Promotional Staffing (Brand Ambassadors) 1/1 10:00-17:00 (7h) Brooke Latham" at bounding box center [283, 189] width 89 height 27
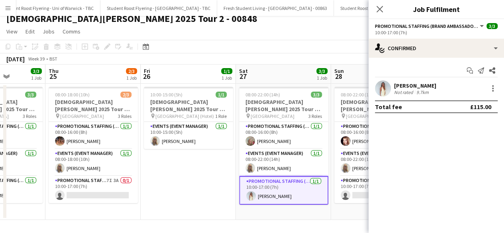
click at [380, 90] on app-user-avatar at bounding box center [383, 88] width 16 height 16
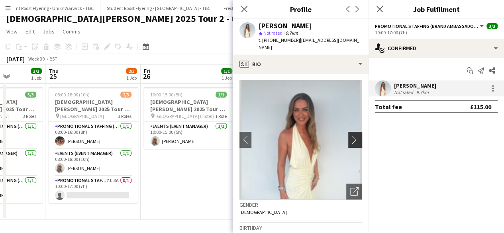
click at [350, 135] on app-icon "chevron-right" at bounding box center [356, 139] width 12 height 8
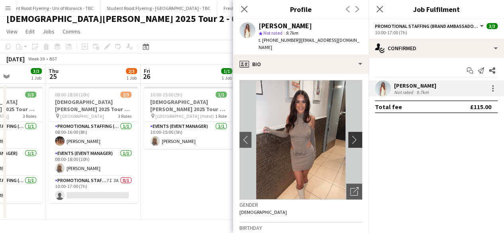
click at [350, 135] on app-icon "chevron-right" at bounding box center [356, 139] width 12 height 8
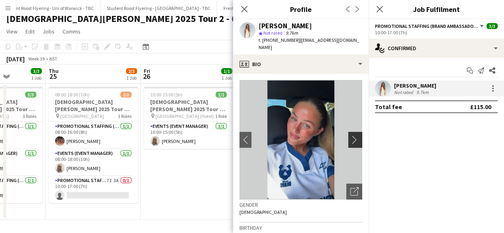
click at [350, 135] on app-icon "chevron-right" at bounding box center [356, 139] width 12 height 8
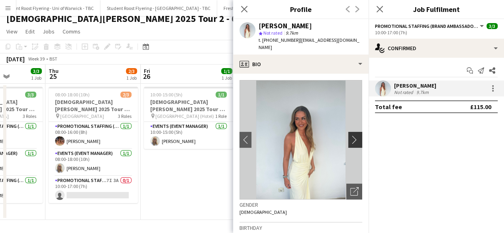
click at [350, 135] on app-icon "chevron-right" at bounding box center [356, 139] width 12 height 8
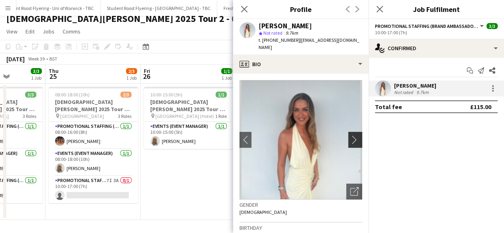
click at [350, 135] on app-icon "chevron-right" at bounding box center [356, 139] width 12 height 8
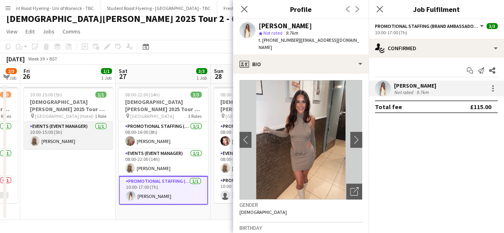
scroll to position [0, 376]
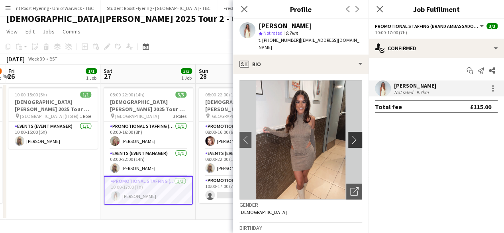
click at [350, 132] on button "chevron-right" at bounding box center [356, 140] width 16 height 16
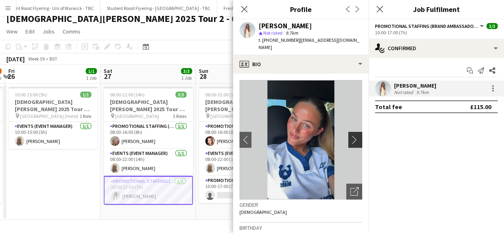
click at [350, 132] on button "chevron-right" at bounding box center [356, 140] width 16 height 16
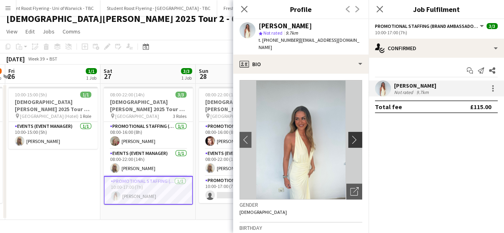
click at [350, 132] on button "chevron-right" at bounding box center [356, 140] width 16 height 16
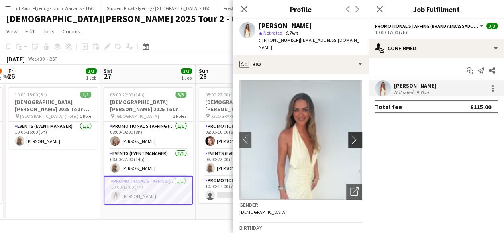
click at [350, 132] on button "chevron-right" at bounding box center [356, 140] width 16 height 16
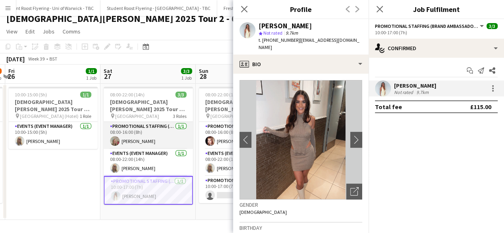
click at [147, 136] on app-card-role "Promotional Staffing (Brand Ambassadors) 1/1 08:00-16:00 (8h) tracy williams" at bounding box center [148, 135] width 89 height 27
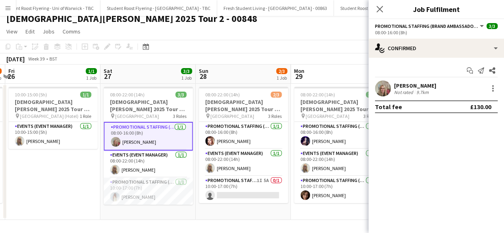
click at [388, 86] on app-user-avatar at bounding box center [383, 88] width 16 height 16
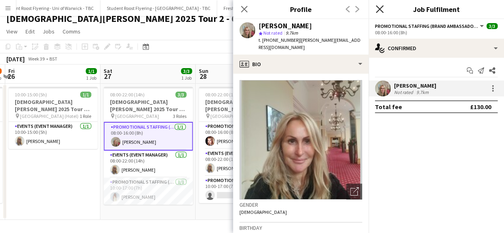
click at [378, 7] on icon "Close pop-in" at bounding box center [380, 9] width 8 height 8
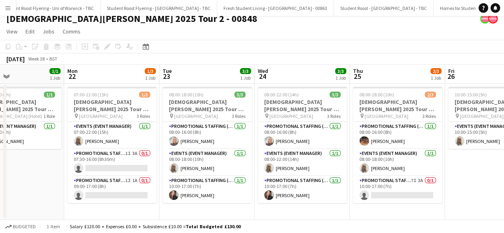
scroll to position [0, 219]
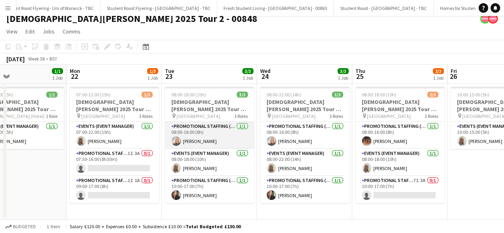
click at [204, 136] on app-card-role "Promotional Staffing (Brand Ambassadors) 1/1 08:00-16:00 (8h) April Barton" at bounding box center [209, 135] width 89 height 27
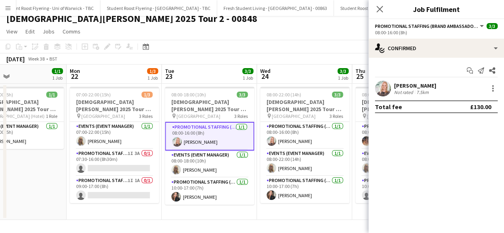
click at [388, 84] on app-user-avatar at bounding box center [383, 88] width 16 height 16
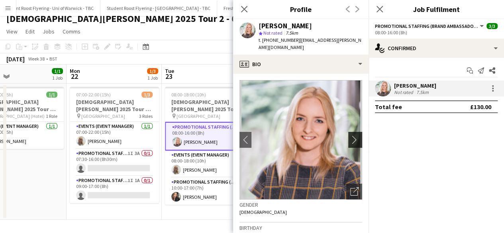
click at [350, 135] on app-icon "chevron-right" at bounding box center [356, 139] width 12 height 8
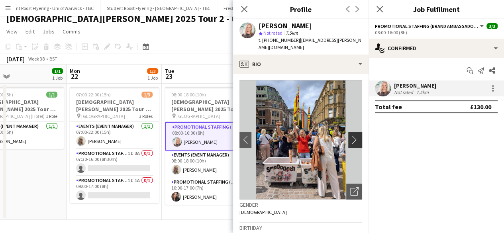
click at [350, 135] on app-icon "chevron-right" at bounding box center [356, 139] width 12 height 8
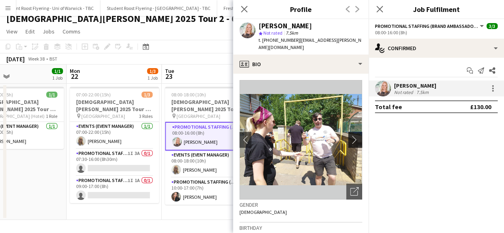
click at [350, 135] on app-icon "chevron-right" at bounding box center [356, 139] width 12 height 8
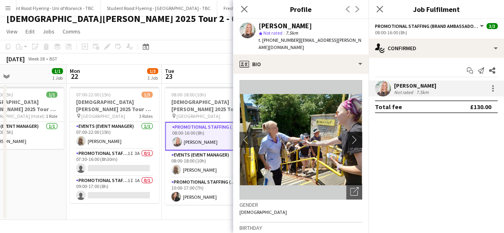
click at [350, 135] on app-icon "chevron-right" at bounding box center [356, 139] width 12 height 8
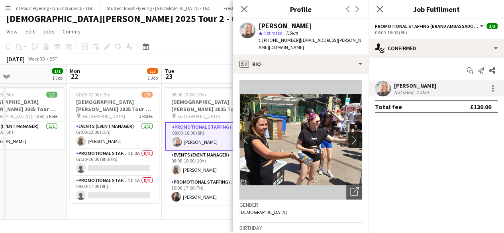
click at [350, 135] on app-icon "chevron-right" at bounding box center [356, 139] width 12 height 8
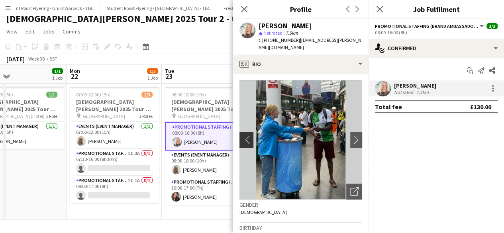
click at [246, 135] on app-icon "chevron-left" at bounding box center [245, 139] width 12 height 8
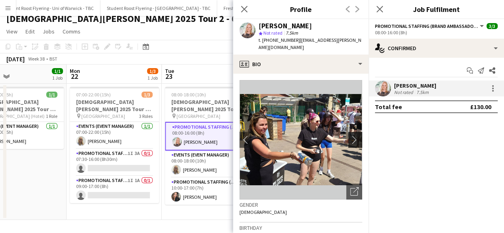
click at [350, 135] on app-icon "chevron-right" at bounding box center [356, 139] width 12 height 8
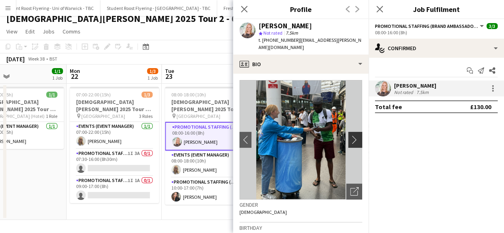
click at [350, 135] on app-icon "chevron-right" at bounding box center [356, 139] width 12 height 8
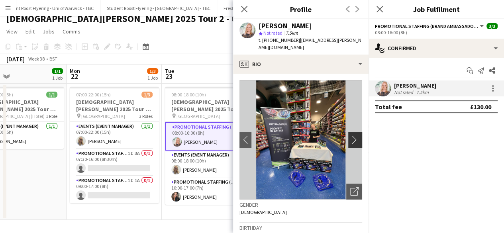
click at [350, 135] on app-icon "chevron-right" at bounding box center [356, 139] width 12 height 8
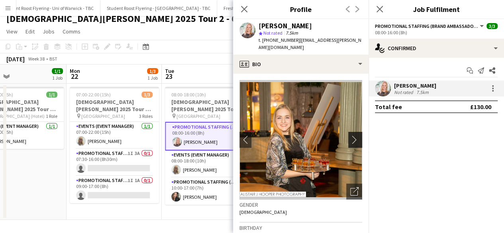
click at [350, 135] on app-icon "chevron-right" at bounding box center [356, 139] width 12 height 8
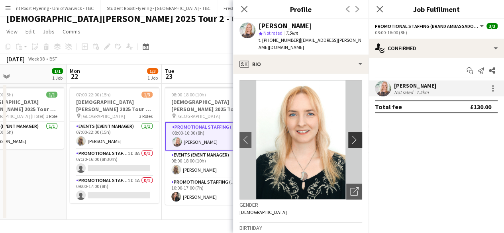
click at [350, 135] on app-icon "chevron-right" at bounding box center [356, 139] width 12 height 8
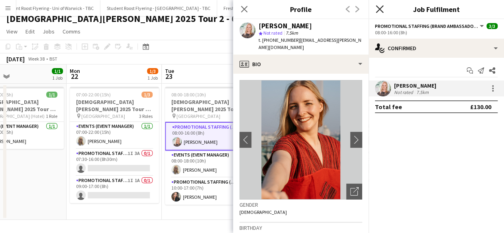
click at [380, 8] on icon at bounding box center [380, 9] width 8 height 8
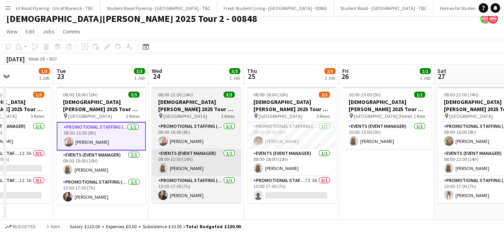
scroll to position [0, 231]
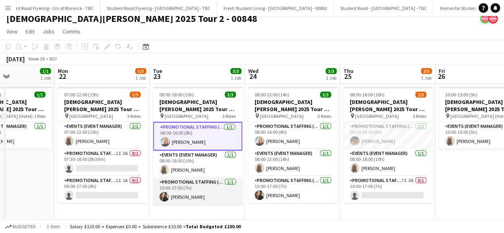
click at [193, 193] on app-card-role "Promotional Staffing (Brand Ambassadors) 1/1 10:00-17:00 (7h) Emily Gibbins" at bounding box center [197, 191] width 89 height 27
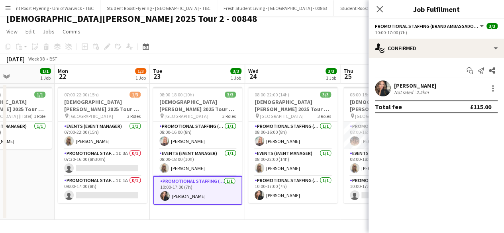
click at [383, 86] on app-user-avatar at bounding box center [383, 88] width 16 height 16
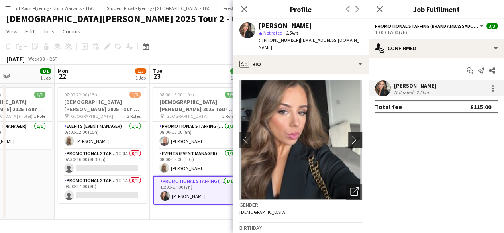
click at [350, 135] on app-icon "chevron-right" at bounding box center [356, 139] width 12 height 8
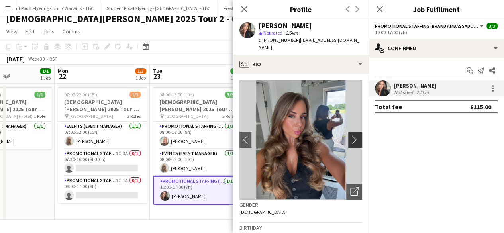
click at [350, 135] on app-icon "chevron-right" at bounding box center [356, 139] width 12 height 8
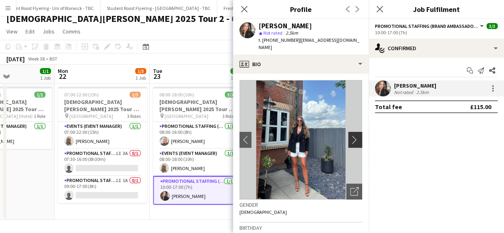
click at [350, 135] on app-icon "chevron-right" at bounding box center [356, 139] width 12 height 8
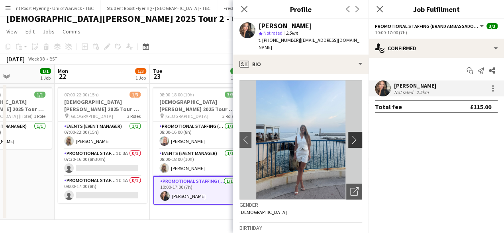
click at [350, 135] on app-icon "chevron-right" at bounding box center [356, 139] width 12 height 8
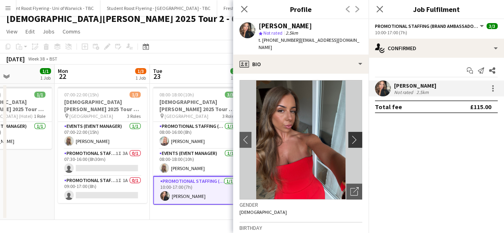
click at [350, 135] on app-icon "chevron-right" at bounding box center [356, 139] width 12 height 8
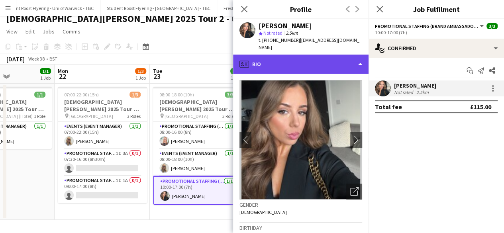
click at [302, 61] on div "profile Bio" at bounding box center [300, 64] width 135 height 19
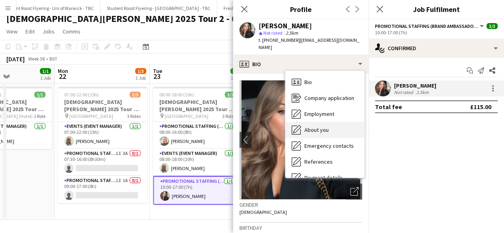
click at [317, 126] on span "About you" at bounding box center [316, 129] width 24 height 7
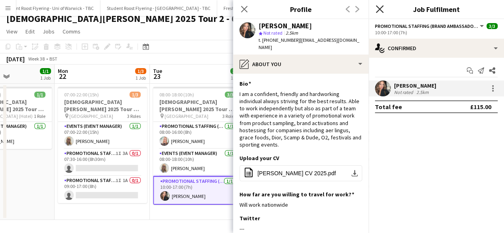
click at [378, 8] on icon at bounding box center [380, 9] width 8 height 8
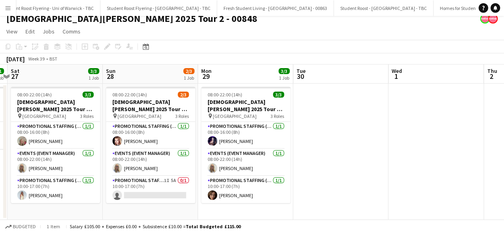
scroll to position [0, 278]
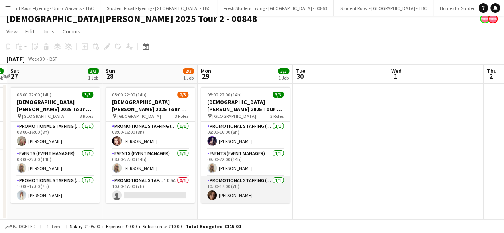
click at [248, 189] on app-card-role "Promotional Staffing (Brand Ambassadors) 1/1 10:00-17:00 (7h) Athena Roughton" at bounding box center [245, 189] width 89 height 27
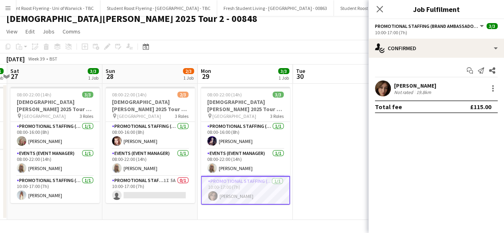
click at [383, 85] on app-user-avatar at bounding box center [383, 88] width 16 height 16
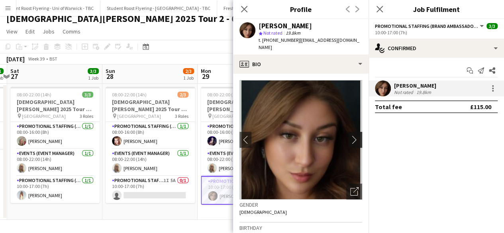
click at [350, 136] on app-icon "chevron-right" at bounding box center [356, 139] width 12 height 8
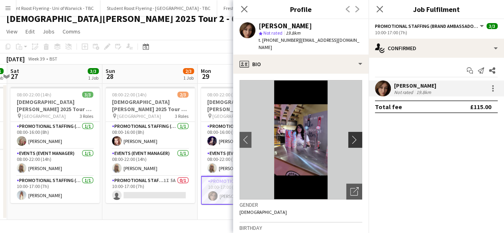
click at [350, 136] on app-icon "chevron-right" at bounding box center [356, 139] width 12 height 8
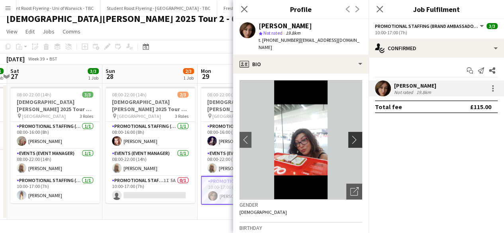
click at [350, 136] on app-icon "chevron-right" at bounding box center [356, 139] width 12 height 8
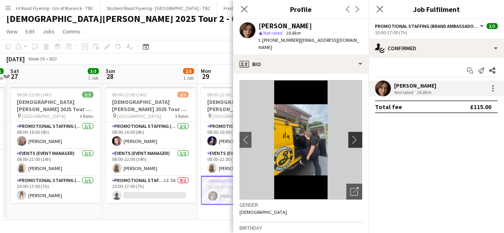
click at [350, 136] on app-icon "chevron-right" at bounding box center [356, 139] width 12 height 8
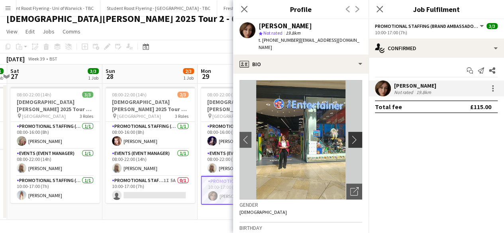
click at [350, 136] on app-icon "chevron-right" at bounding box center [356, 139] width 12 height 8
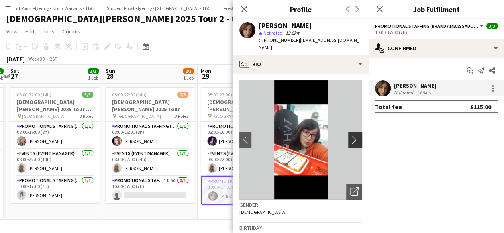
click at [350, 136] on app-icon "chevron-right" at bounding box center [356, 139] width 12 height 8
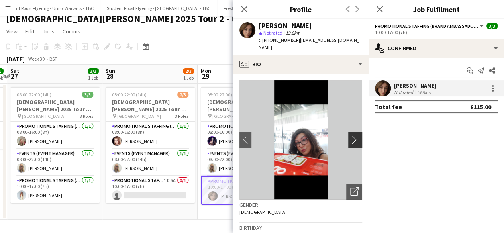
click at [350, 136] on app-icon "chevron-right" at bounding box center [356, 139] width 12 height 8
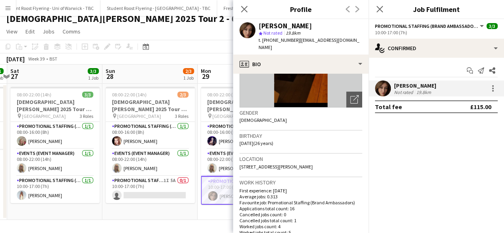
scroll to position [0, 0]
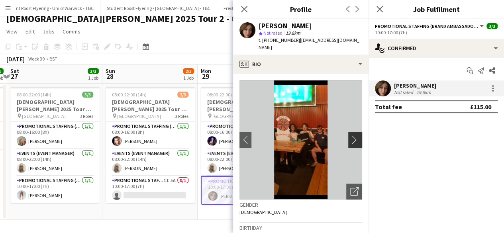
click at [350, 137] on app-icon "chevron-right" at bounding box center [356, 139] width 12 height 8
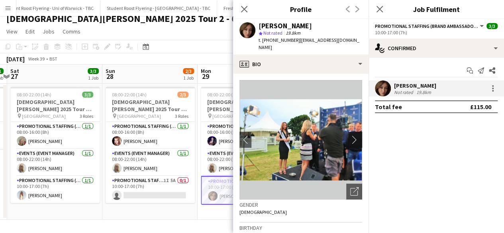
click at [350, 137] on app-icon "chevron-right" at bounding box center [356, 139] width 12 height 8
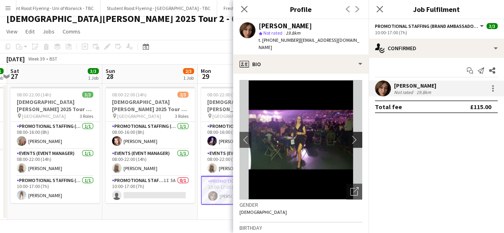
click at [350, 139] on app-icon "chevron-right" at bounding box center [356, 139] width 12 height 8
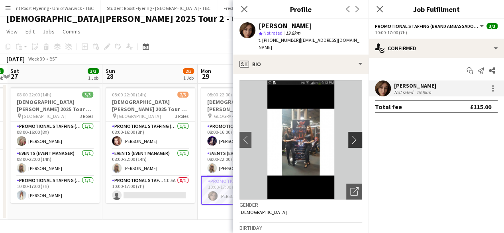
click at [350, 139] on app-icon "chevron-right" at bounding box center [356, 139] width 12 height 8
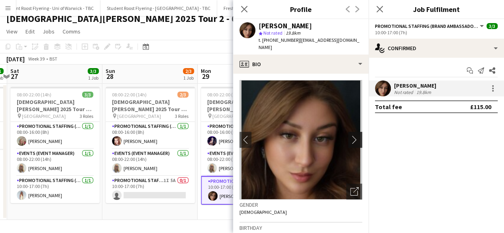
click at [350, 139] on app-icon "chevron-right" at bounding box center [356, 139] width 12 height 8
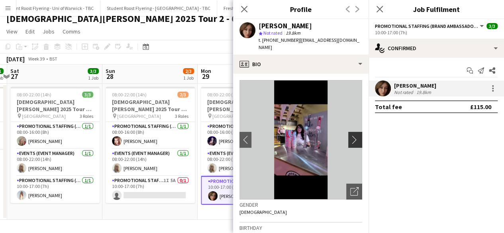
click at [350, 139] on app-icon "chevron-right" at bounding box center [356, 139] width 12 height 8
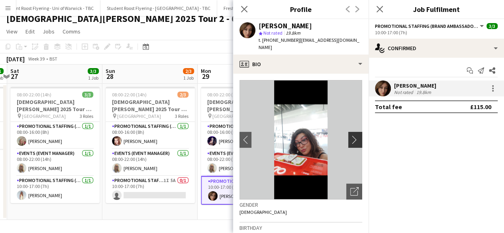
click at [350, 139] on app-icon "chevron-right" at bounding box center [356, 139] width 12 height 8
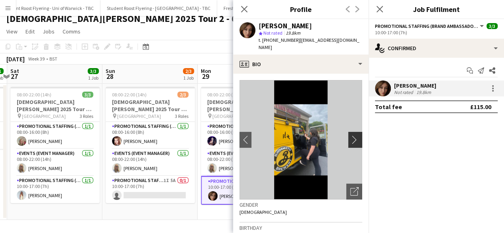
click at [350, 139] on app-icon "chevron-right" at bounding box center [356, 139] width 12 height 8
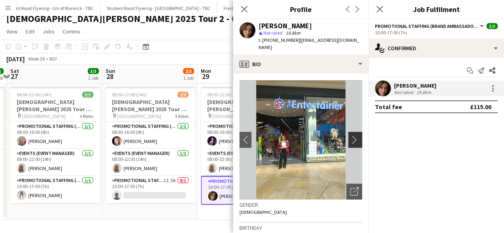
click at [350, 139] on app-icon "chevron-right" at bounding box center [356, 139] width 12 height 8
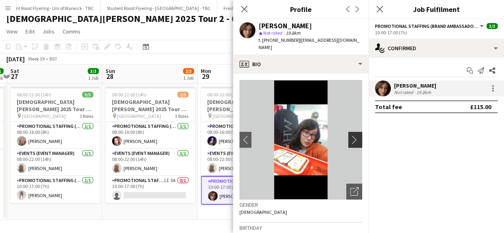
click at [350, 139] on app-icon "chevron-right" at bounding box center [356, 139] width 12 height 8
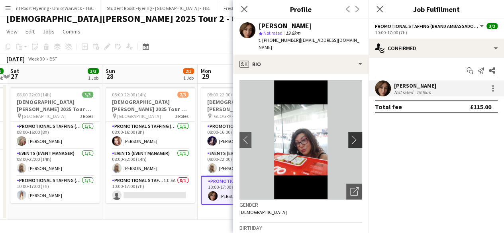
click at [350, 139] on app-icon "chevron-right" at bounding box center [356, 139] width 12 height 8
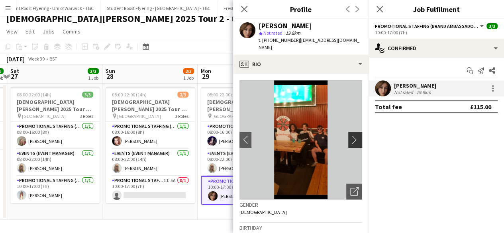
click at [350, 139] on app-icon "chevron-right" at bounding box center [356, 139] width 12 height 8
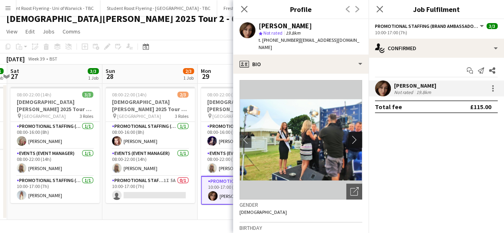
click at [350, 139] on app-icon "chevron-right" at bounding box center [356, 139] width 12 height 8
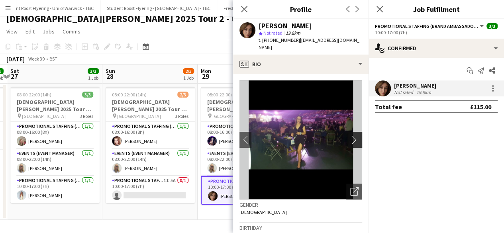
click at [350, 135] on button "chevron-right" at bounding box center [356, 140] width 16 height 16
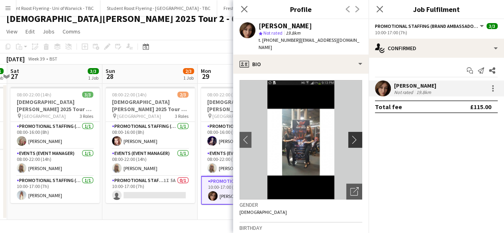
click at [350, 139] on app-icon "chevron-right" at bounding box center [356, 139] width 12 height 8
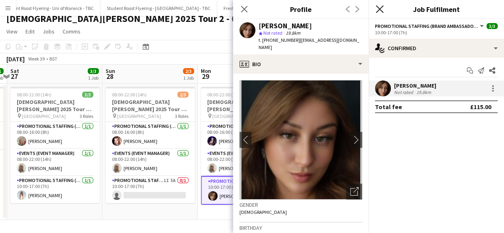
click at [378, 8] on icon at bounding box center [380, 9] width 8 height 8
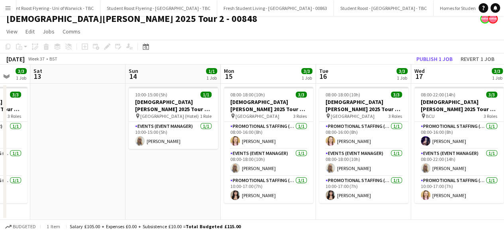
scroll to position [0, 254]
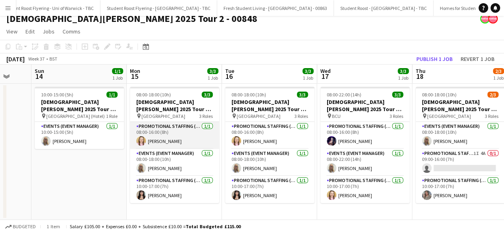
click at [180, 136] on app-card-role "Promotional Staffing (Brand Ambassadors) 1/1 08:00-16:00 (8h) Amy Sandford" at bounding box center [174, 135] width 89 height 27
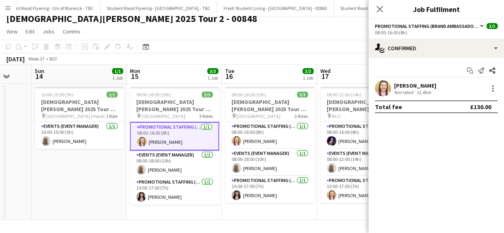
click at [381, 86] on app-user-avatar at bounding box center [383, 88] width 16 height 16
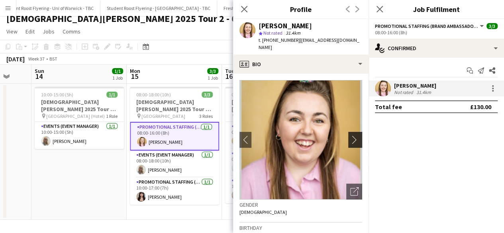
click at [350, 135] on app-icon "chevron-right" at bounding box center [356, 139] width 12 height 8
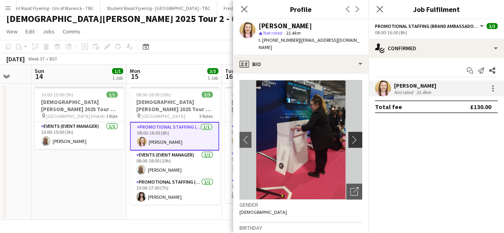
click at [350, 135] on app-icon "chevron-right" at bounding box center [356, 139] width 12 height 8
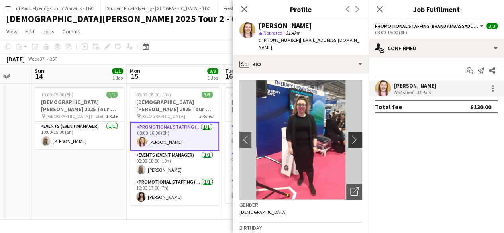
click at [350, 135] on app-icon "chevron-right" at bounding box center [356, 139] width 12 height 8
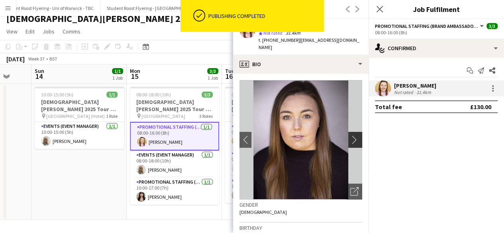
click at [350, 135] on app-icon "chevron-right" at bounding box center [356, 139] width 12 height 8
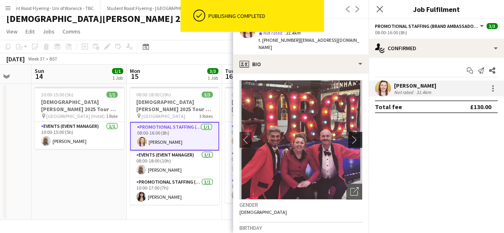
click at [350, 135] on app-icon "chevron-right" at bounding box center [356, 139] width 12 height 8
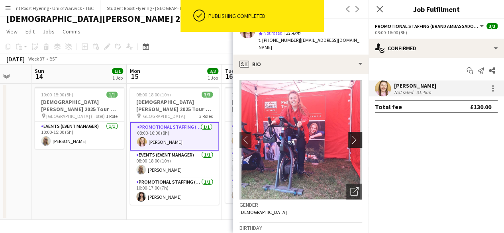
click at [350, 135] on app-icon "chevron-right" at bounding box center [356, 139] width 12 height 8
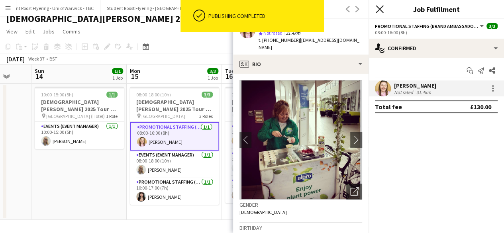
click at [376, 8] on icon "Close pop-in" at bounding box center [380, 9] width 8 height 8
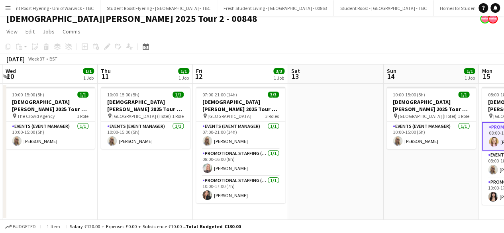
scroll to position [0, 225]
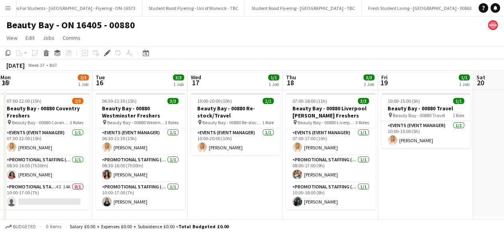
scroll to position [0, 219]
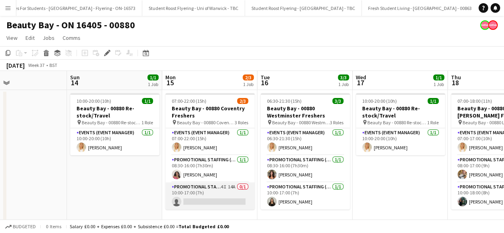
click at [215, 196] on app-card-role "Promotional Staffing (Brand Ambassadors) 4I 14A 0/1 10:00-17:00 (7h) single-neu…" at bounding box center [209, 195] width 89 height 27
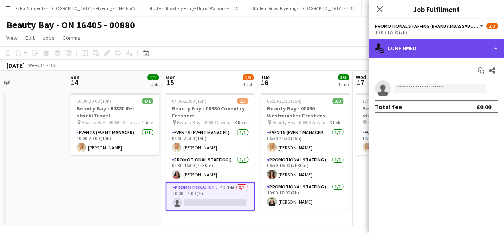
click at [457, 49] on div "single-neutral-actions-check-2 Confirmed" at bounding box center [435, 48] width 135 height 19
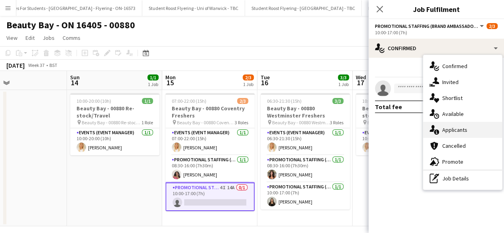
click at [470, 129] on div "single-neutral-actions-information Applicants" at bounding box center [462, 130] width 79 height 16
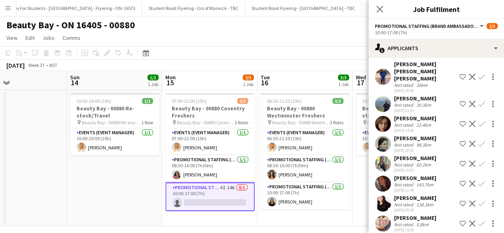
scroll to position [63, 0]
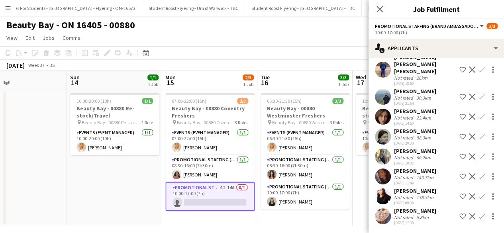
click at [380, 152] on app-user-avatar at bounding box center [383, 157] width 16 height 16
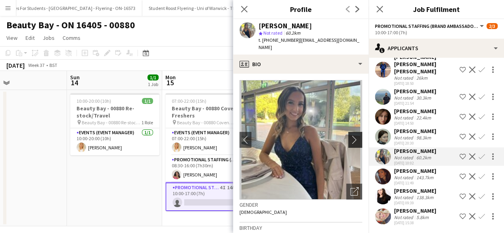
click at [350, 135] on app-icon "chevron-right" at bounding box center [356, 139] width 12 height 8
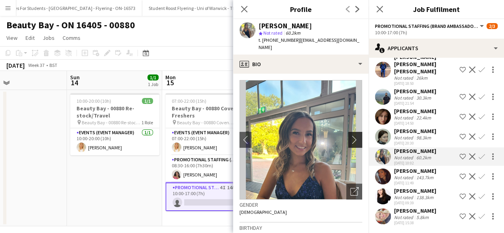
click at [350, 135] on app-icon "chevron-right" at bounding box center [356, 139] width 12 height 8
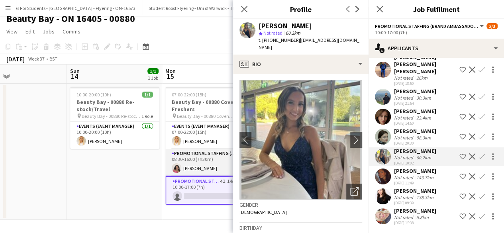
click at [203, 159] on app-card-role "Promotional Staffing (Brand Ambassadors) 1/1 08:30-16:00 (7h30m) Savannah Robin…" at bounding box center [209, 162] width 89 height 27
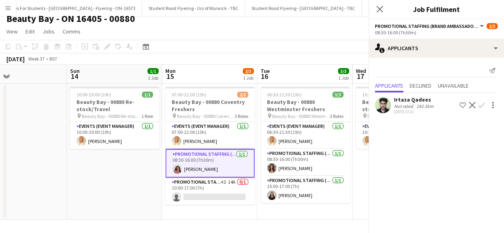
scroll to position [0, 0]
click at [382, 10] on icon "Close pop-in" at bounding box center [380, 9] width 8 height 8
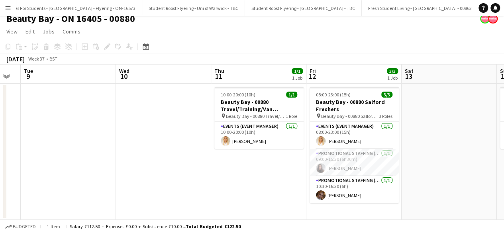
scroll to position [0, 238]
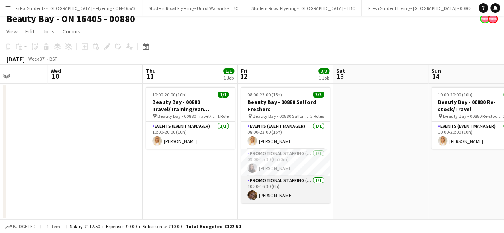
click at [284, 194] on app-card-role "Promotional Staffing (Brand Ambassadors) 1/1 10:30-16:30 (6h) Imogen Keen" at bounding box center [285, 189] width 89 height 27
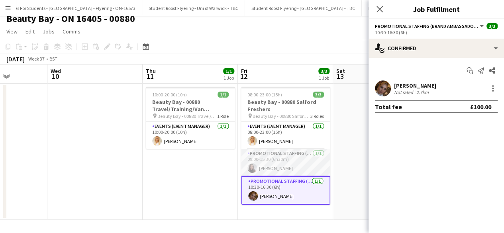
click at [285, 168] on app-card-role "Promotional Staffing (Brand Ambassadors) 1/1 09:00-15:30 (6h30m) Hannah Cross" at bounding box center [285, 162] width 89 height 27
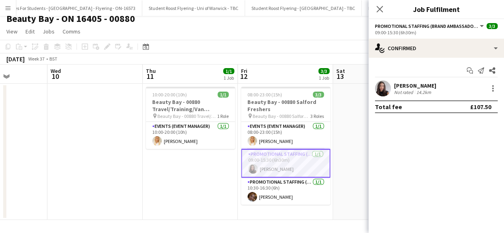
click at [374, 86] on div "Hannah Cross Not rated 14.2km" at bounding box center [435, 88] width 135 height 16
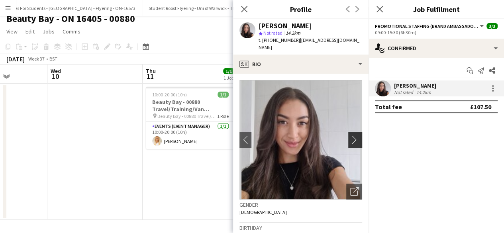
click at [350, 135] on app-icon "chevron-right" at bounding box center [356, 139] width 12 height 8
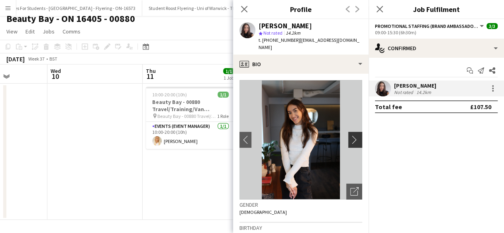
click at [350, 135] on app-icon "chevron-right" at bounding box center [356, 139] width 12 height 8
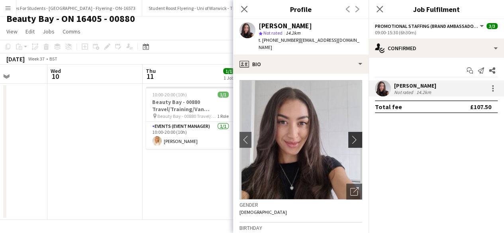
click at [350, 135] on app-icon "chevron-right" at bounding box center [356, 139] width 12 height 8
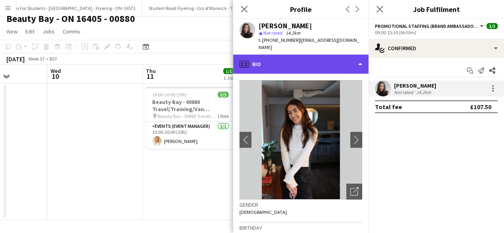
click at [319, 57] on div "profile Bio" at bounding box center [300, 64] width 135 height 19
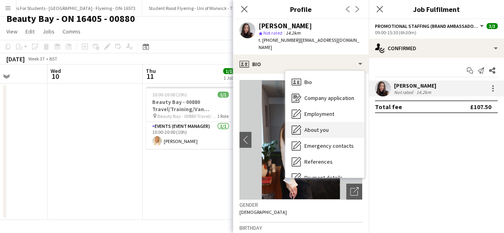
click at [327, 126] on span "About you" at bounding box center [316, 129] width 24 height 7
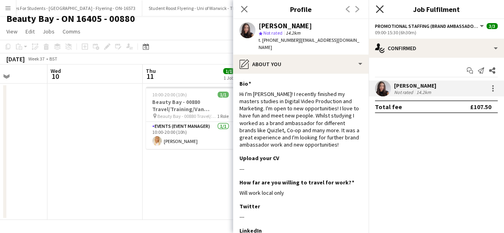
click at [382, 11] on icon "Close pop-in" at bounding box center [380, 9] width 8 height 8
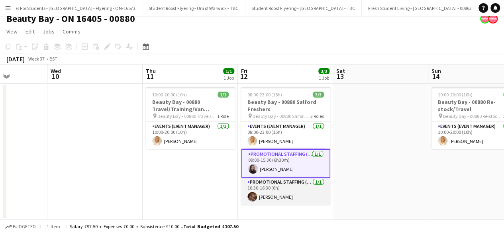
click at [291, 202] on app-card-role "Promotional Staffing (Brand Ambassadors) 1/1 10:30-16:30 (6h) Imogen Keen" at bounding box center [285, 191] width 89 height 27
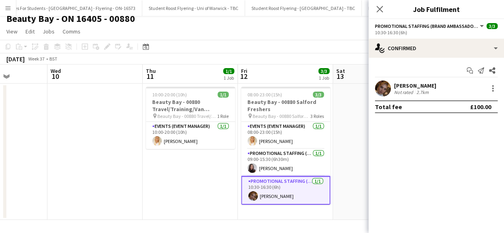
click at [382, 88] on app-user-avatar at bounding box center [383, 88] width 16 height 16
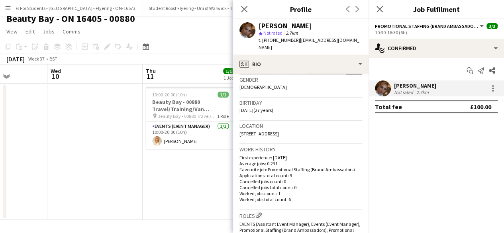
scroll to position [126, 0]
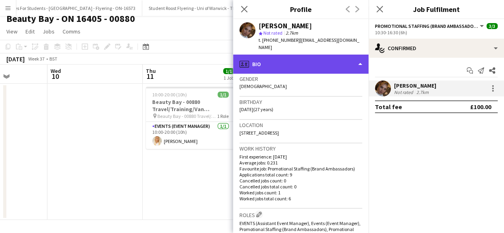
click at [325, 55] on div "profile Bio" at bounding box center [300, 64] width 135 height 19
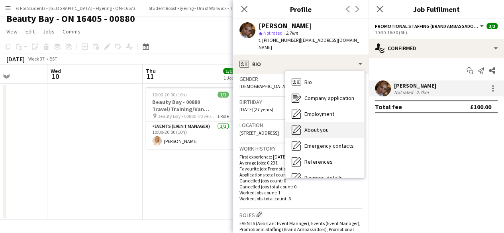
click at [329, 122] on div "About you About you" at bounding box center [324, 130] width 79 height 16
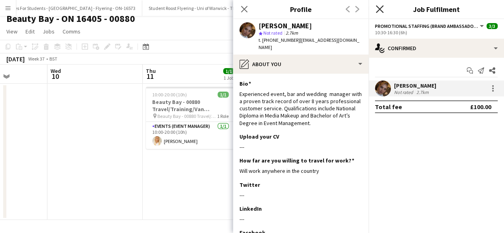
click at [383, 10] on icon "Close pop-in" at bounding box center [380, 9] width 8 height 8
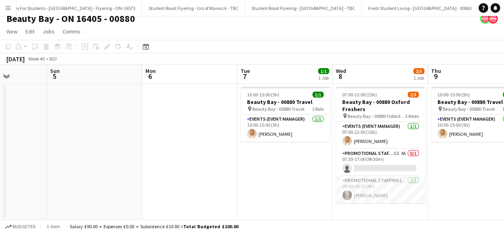
scroll to position [0, 239]
click at [387, 184] on app-card-role "Promotional Staffing (Brand Ambassadors) 1/1 09:00-18:00 (9h) Belle Adams" at bounding box center [380, 189] width 89 height 27
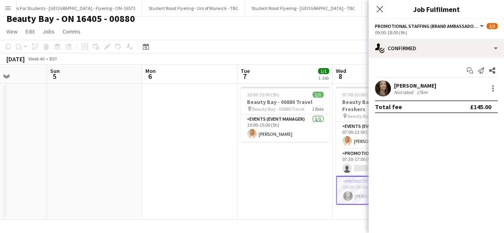
click at [380, 84] on app-user-avatar at bounding box center [383, 88] width 16 height 16
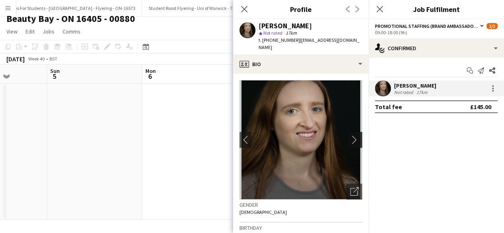
click at [350, 135] on app-icon "chevron-right" at bounding box center [356, 139] width 12 height 8
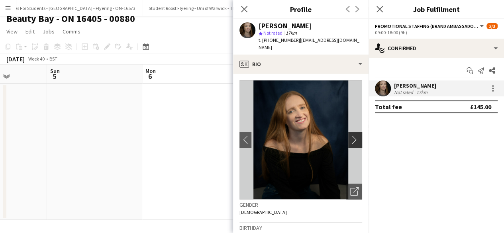
click at [350, 135] on app-icon "chevron-right" at bounding box center [356, 139] width 12 height 8
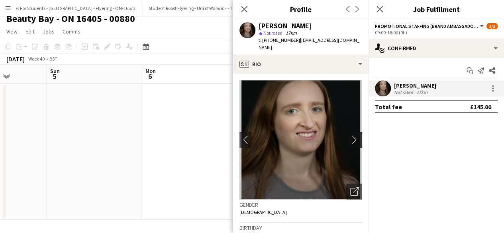
click at [350, 135] on app-icon "chevron-right" at bounding box center [356, 139] width 12 height 8
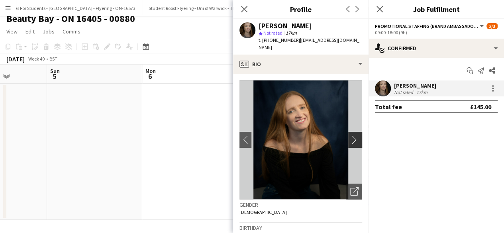
click at [350, 135] on app-icon "chevron-right" at bounding box center [356, 139] width 12 height 8
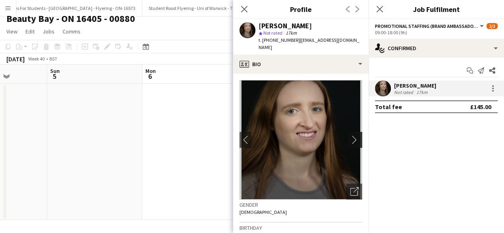
click at [350, 135] on app-icon "chevron-right" at bounding box center [356, 139] width 12 height 8
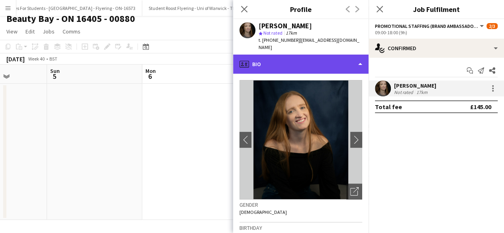
click at [332, 55] on div "profile Bio" at bounding box center [300, 64] width 135 height 19
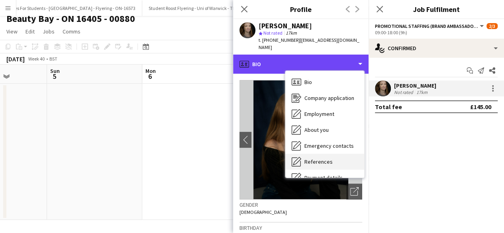
scroll to position [75, 0]
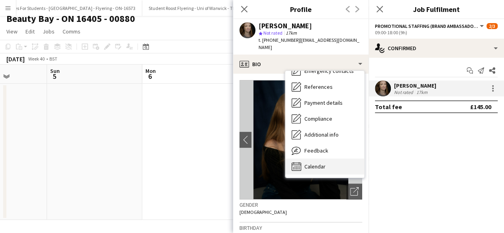
click at [335, 159] on div "Calendar Calendar" at bounding box center [324, 167] width 79 height 16
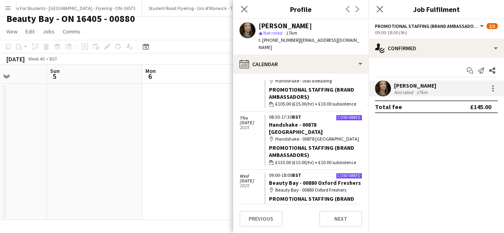
scroll to position [0, 0]
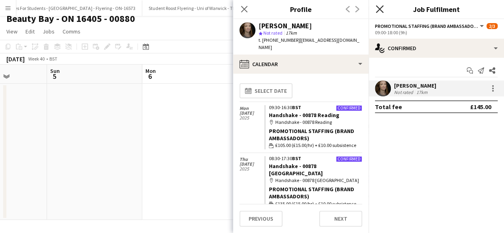
click at [378, 6] on icon "Close pop-in" at bounding box center [380, 9] width 8 height 8
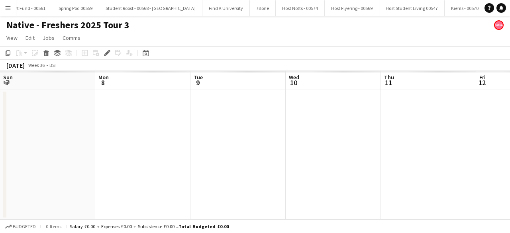
scroll to position [0, 274]
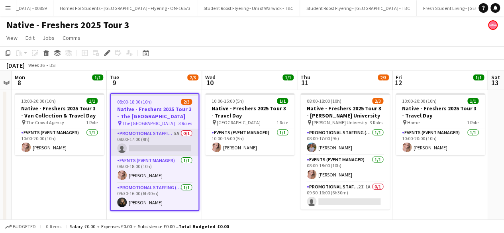
click at [156, 137] on app-card-role "Promotional Staffing (Brand Ambassadors) 5A 0/1 08:00-17:00 (9h) single-neutral…" at bounding box center [155, 142] width 88 height 27
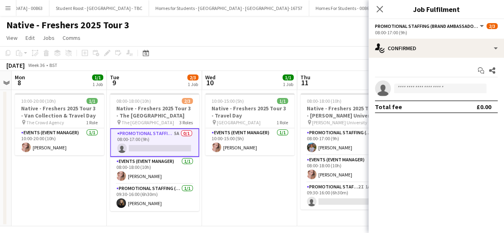
scroll to position [0, 11476]
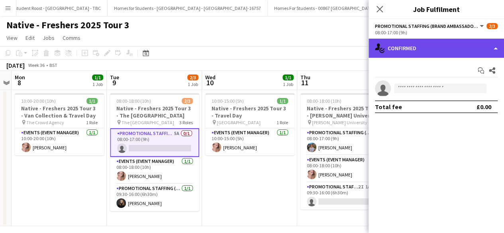
click at [461, 45] on div "single-neutral-actions-check-2 Confirmed" at bounding box center [435, 48] width 135 height 19
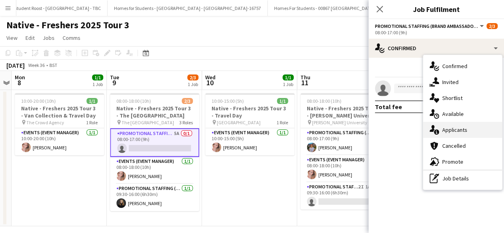
click at [462, 129] on div "single-neutral-actions-information Applicants" at bounding box center [462, 130] width 79 height 16
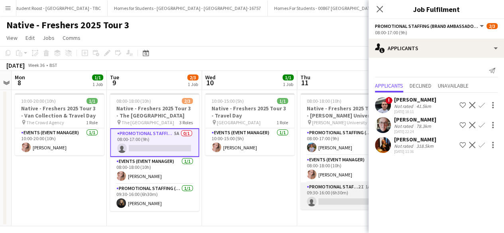
click at [339, 193] on app-card-role "Promotional Staffing (Brand Ambassadors) 2I 1A 0/1 09:30-16:00 (6h30m) single-n…" at bounding box center [344, 195] width 89 height 27
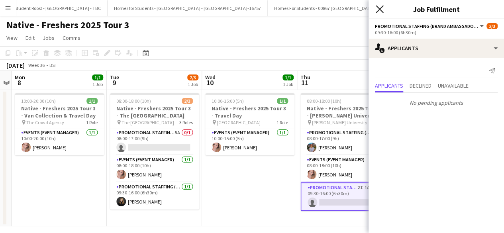
click at [380, 9] on icon "Close pop-in" at bounding box center [380, 9] width 8 height 8
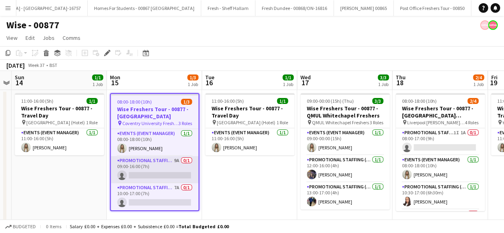
scroll to position [0, 11658]
click at [170, 168] on app-card-role "Promotional Staffing (Brand Ambassadors) 9A 0/1 09:00-16:00 (7h) single-neutral…" at bounding box center [155, 169] width 88 height 27
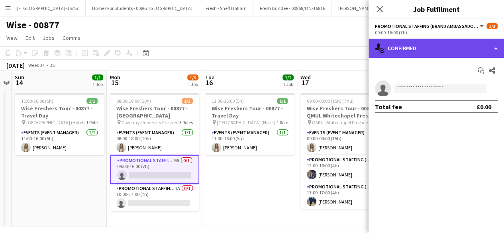
click at [430, 43] on div "single-neutral-actions-check-2 Confirmed" at bounding box center [435, 48] width 135 height 19
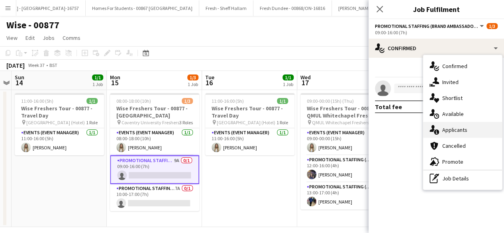
click at [468, 133] on div "single-neutral-actions-information Applicants" at bounding box center [462, 130] width 79 height 16
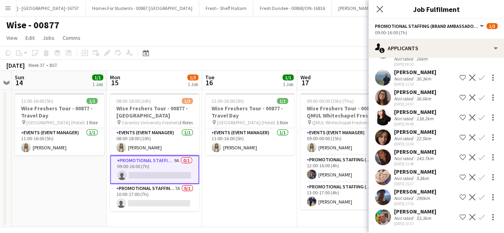
scroll to position [63, 0]
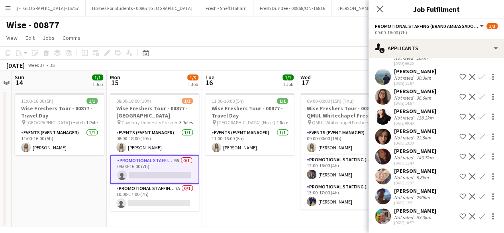
click at [386, 173] on app-user-avatar at bounding box center [383, 176] width 16 height 16
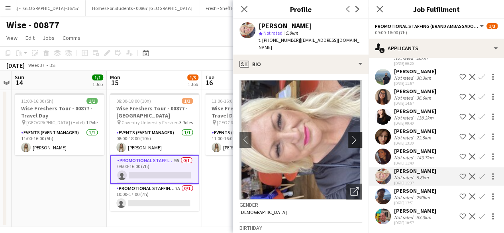
click at [350, 135] on app-icon "chevron-right" at bounding box center [356, 139] width 12 height 8
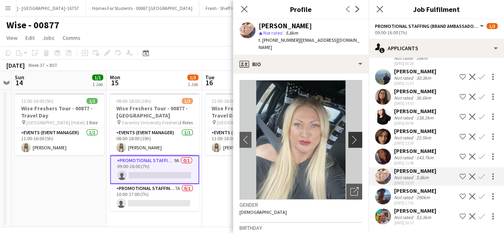
click at [350, 135] on app-icon "chevron-right" at bounding box center [356, 139] width 12 height 8
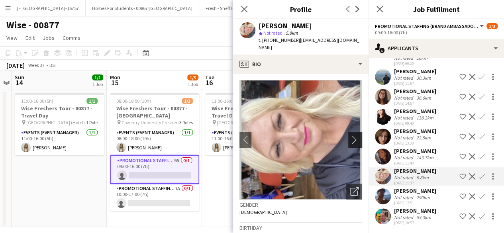
click at [350, 135] on app-icon "chevron-right" at bounding box center [356, 139] width 12 height 8
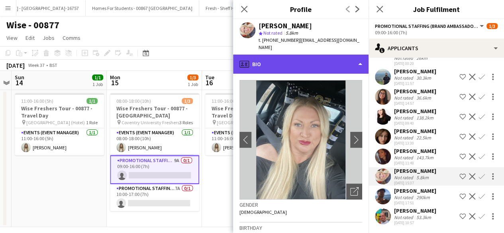
click at [331, 63] on div "profile Bio" at bounding box center [300, 64] width 135 height 19
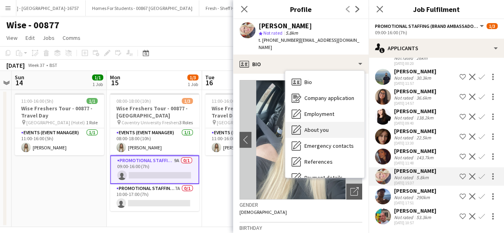
click at [329, 122] on div "About you About you" at bounding box center [324, 130] width 79 height 16
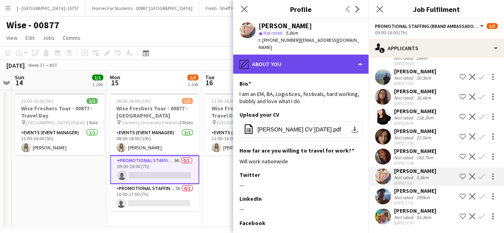
click at [324, 57] on div "pencil4 About you" at bounding box center [300, 64] width 135 height 19
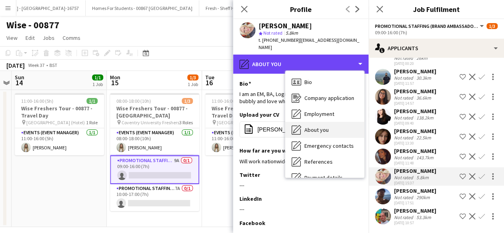
scroll to position [75, 0]
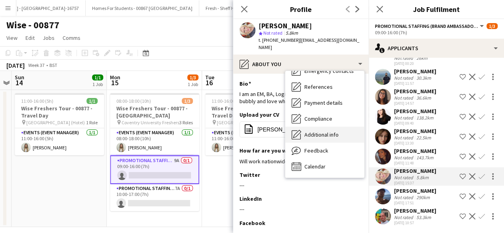
click at [333, 131] on span "Additional info" at bounding box center [321, 134] width 34 height 7
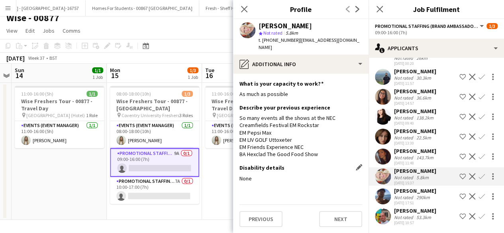
scroll to position [0, 0]
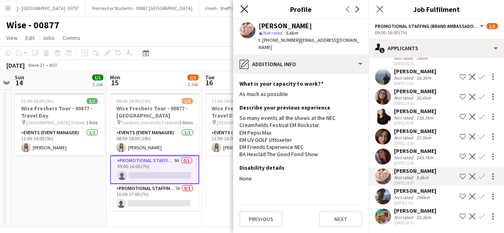
click at [243, 8] on icon "Close pop-in" at bounding box center [244, 9] width 8 height 8
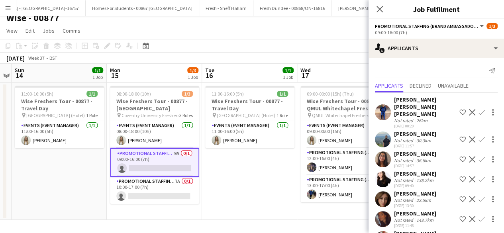
scroll to position [63, 0]
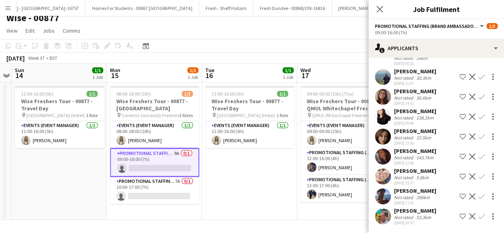
click at [381, 94] on app-user-avatar at bounding box center [383, 97] width 16 height 16
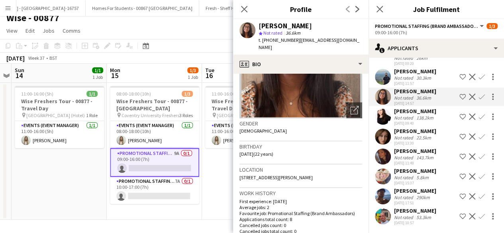
scroll to position [0, 0]
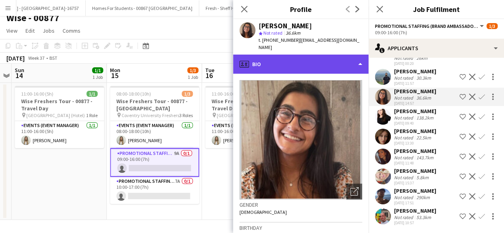
click at [320, 57] on div "profile Bio" at bounding box center [300, 64] width 135 height 19
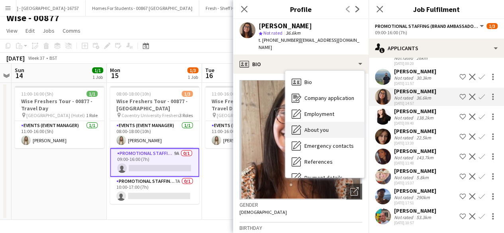
click at [329, 129] on div "About you About you" at bounding box center [324, 130] width 79 height 16
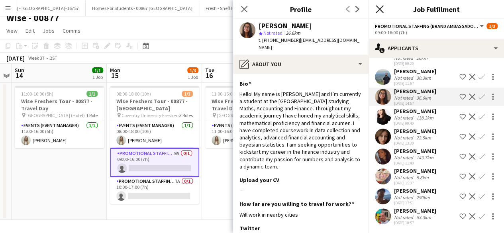
click at [381, 10] on icon at bounding box center [380, 9] width 8 height 8
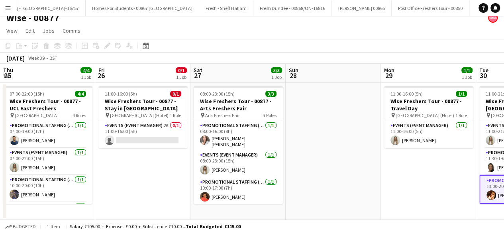
scroll to position [0, 269]
